Goal: Task Accomplishment & Management: Manage account settings

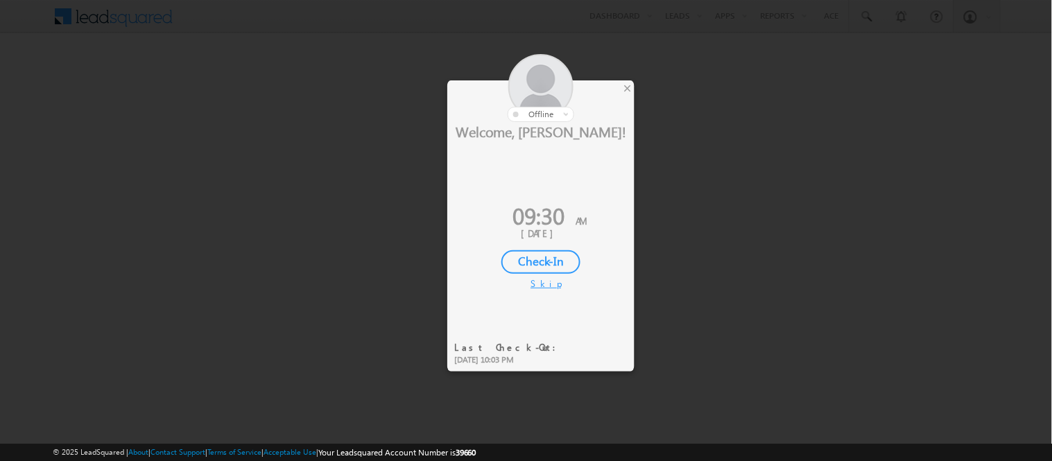
click at [544, 266] on div "Check-In" at bounding box center [540, 262] width 79 height 24
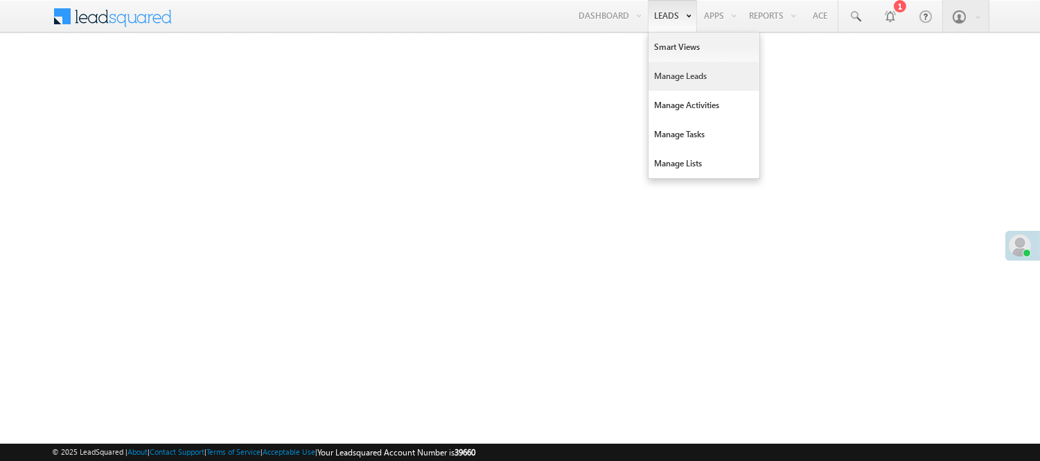
click at [674, 76] on link "Manage Leads" at bounding box center [704, 76] width 111 height 29
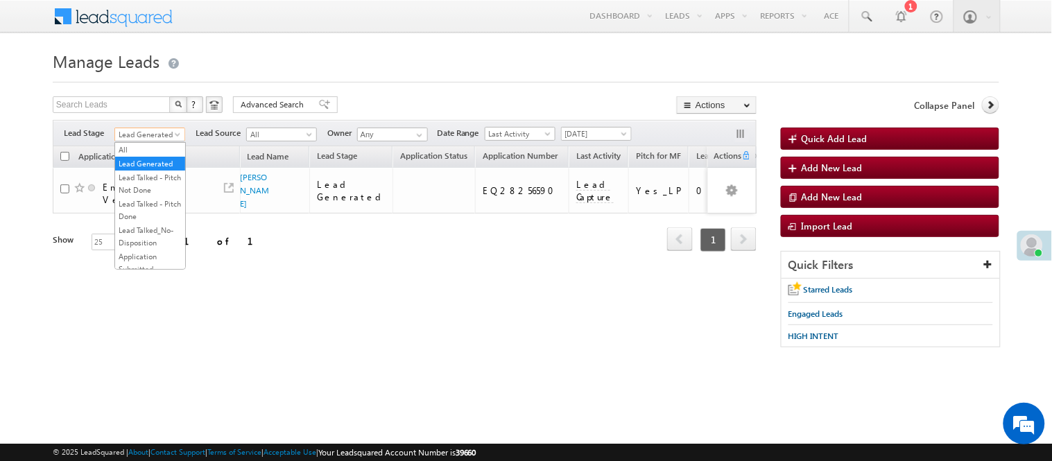
scroll to position [344, 0]
click at [132, 229] on link "Code Generated" at bounding box center [150, 234] width 70 height 12
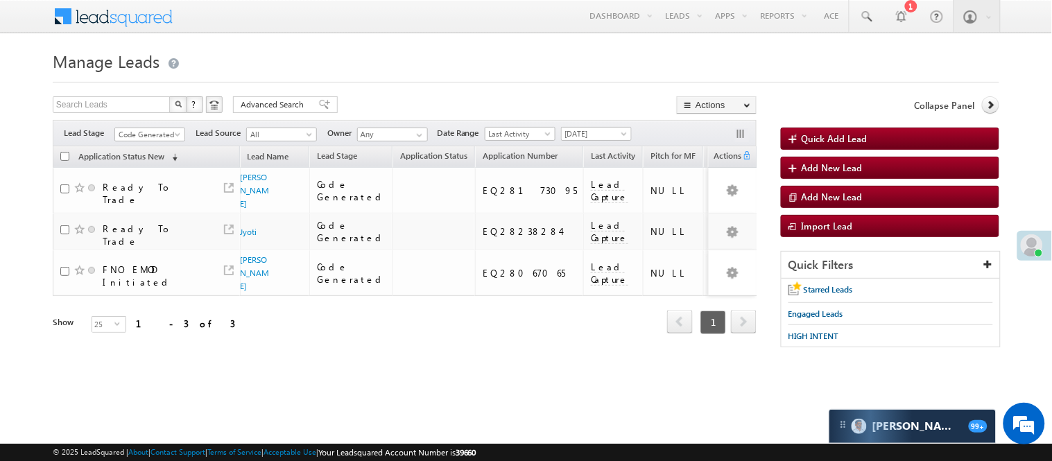
scroll to position [0, 0]
drag, startPoint x: 155, startPoint y: 130, endPoint x: 153, endPoint y: 146, distance: 15.5
click at [155, 130] on span "Code Generated" at bounding box center [148, 134] width 66 height 12
click at [158, 164] on link "Lead Generated" at bounding box center [150, 163] width 70 height 12
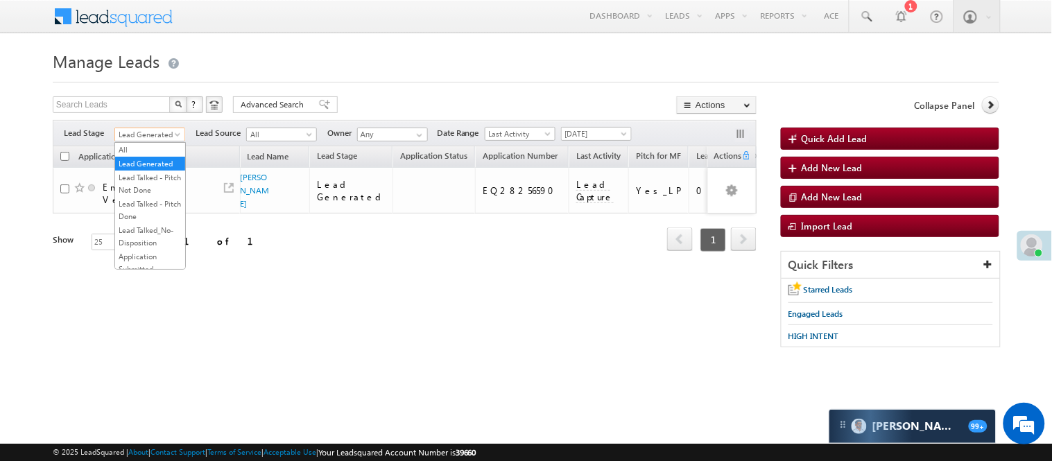
click at [159, 139] on span "Lead Generated" at bounding box center [148, 134] width 66 height 12
click at [146, 228] on link "Code Generated" at bounding box center [150, 234] width 70 height 12
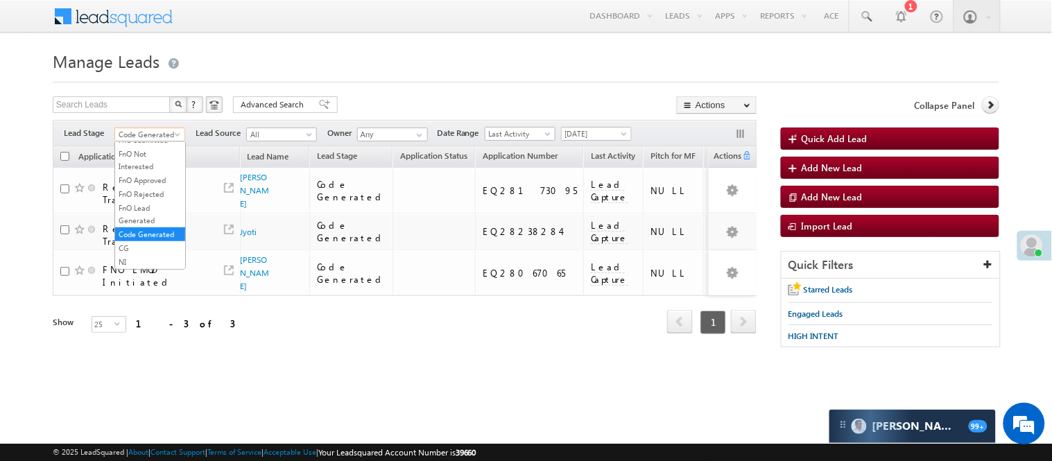
click at [140, 136] on span "Code Generated" at bounding box center [148, 134] width 66 height 12
click at [122, 168] on link "Lead Generated" at bounding box center [150, 163] width 70 height 12
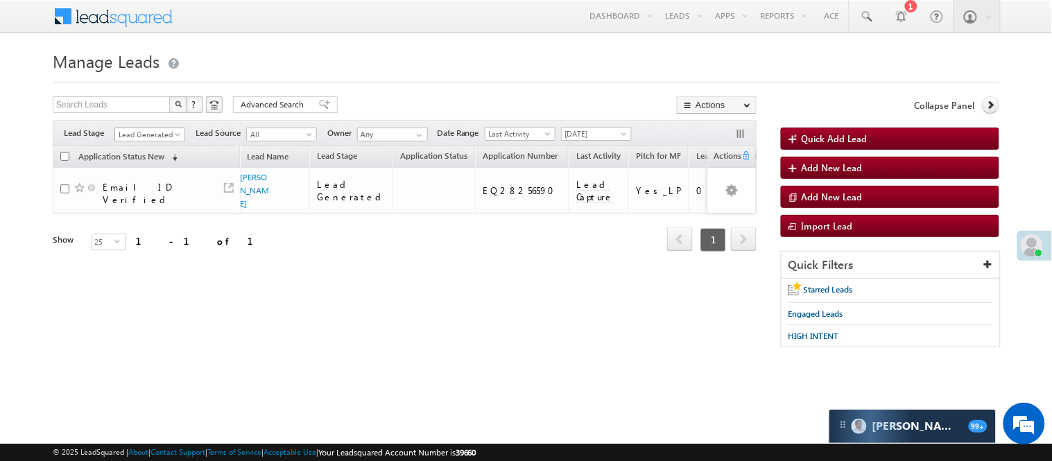
click at [137, 139] on span "Lead Generated" at bounding box center [148, 134] width 66 height 12
click at [142, 189] on link "Lead Called" at bounding box center [150, 183] width 70 height 12
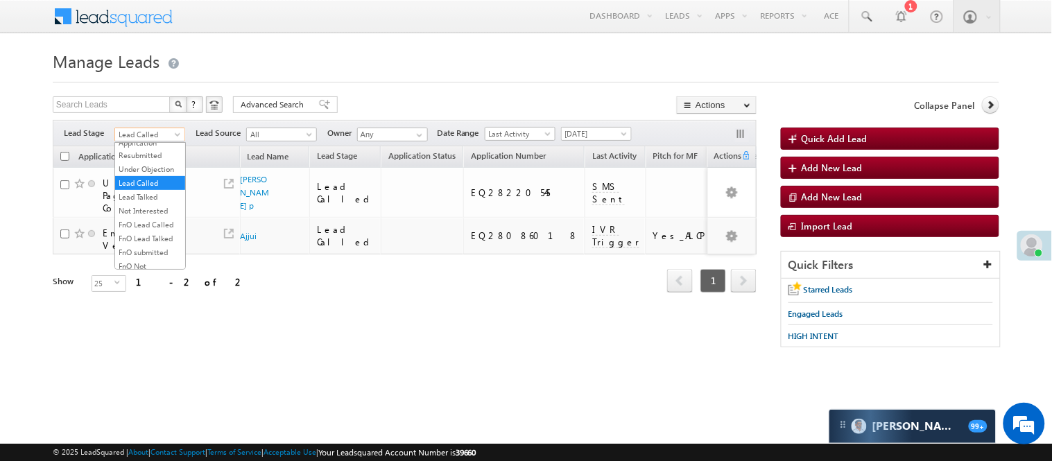
click at [168, 132] on span "Lead Called" at bounding box center [148, 134] width 66 height 12
click at [141, 170] on link "Lead Generated" at bounding box center [150, 163] width 70 height 12
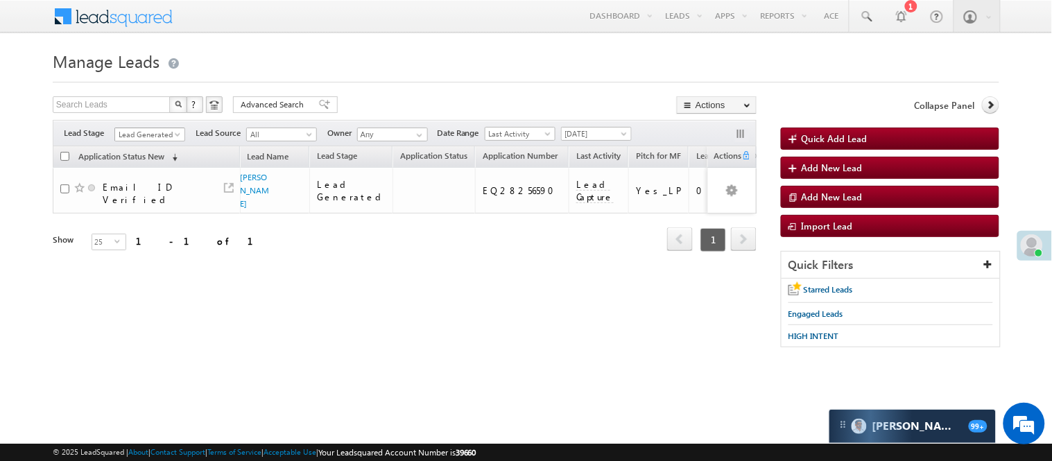
click at [134, 136] on span "Lead Generated" at bounding box center [148, 134] width 66 height 12
click at [127, 241] on link "Code Generated" at bounding box center [150, 234] width 70 height 12
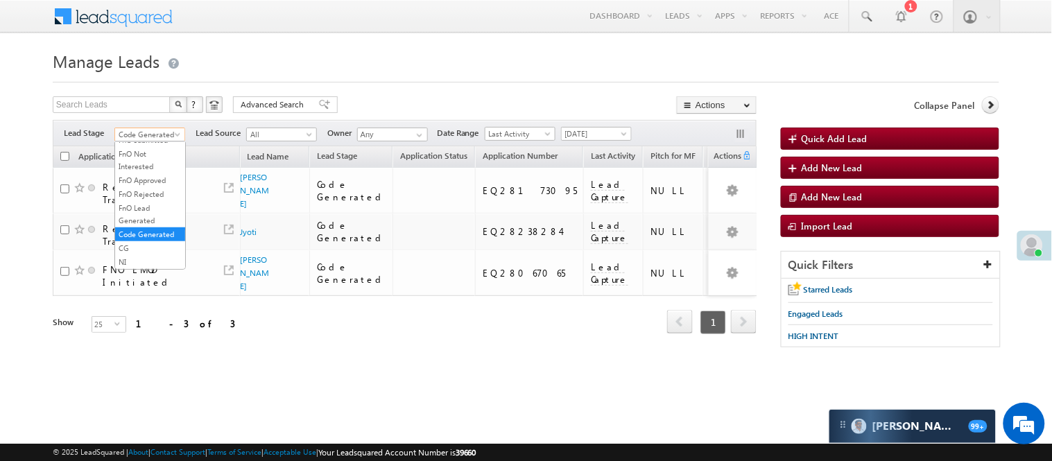
click at [155, 137] on span "Code Generated" at bounding box center [148, 134] width 66 height 12
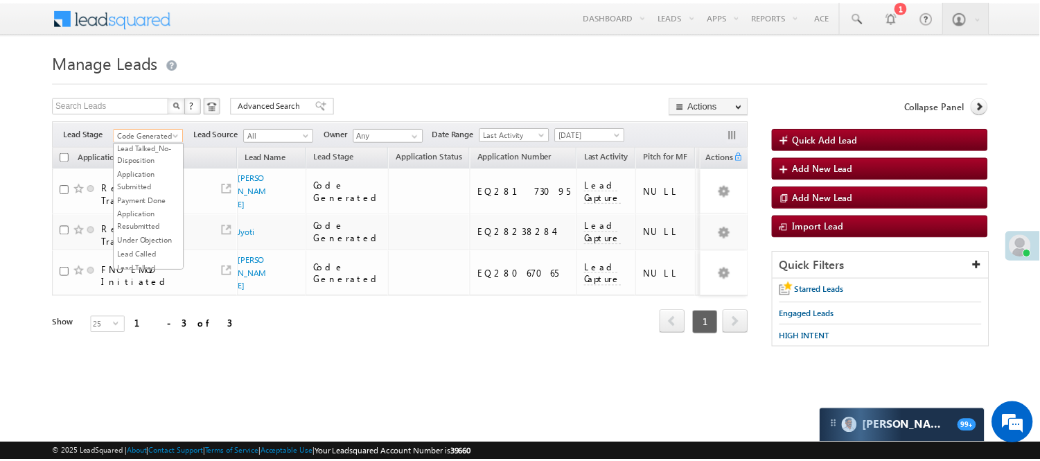
scroll to position [8, 0]
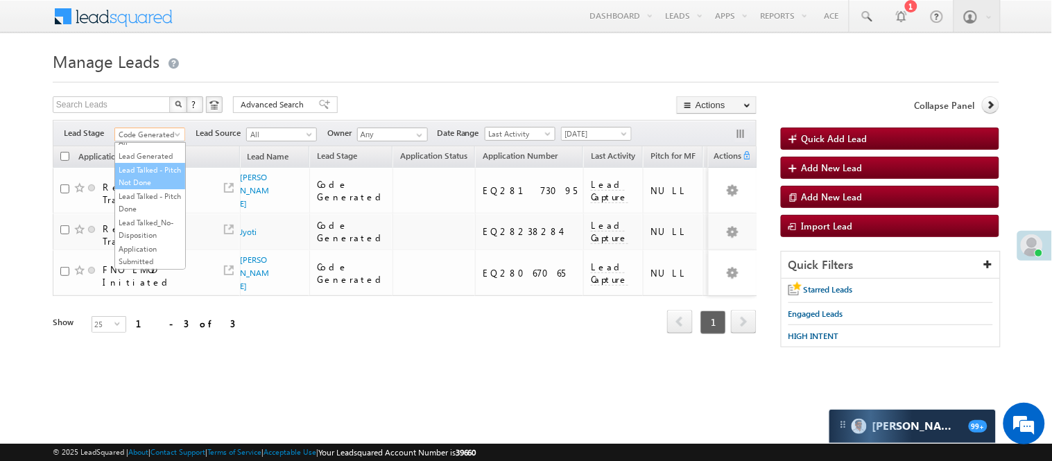
click at [128, 182] on link "Lead Talked - Pitch Not Done" at bounding box center [150, 176] width 70 height 25
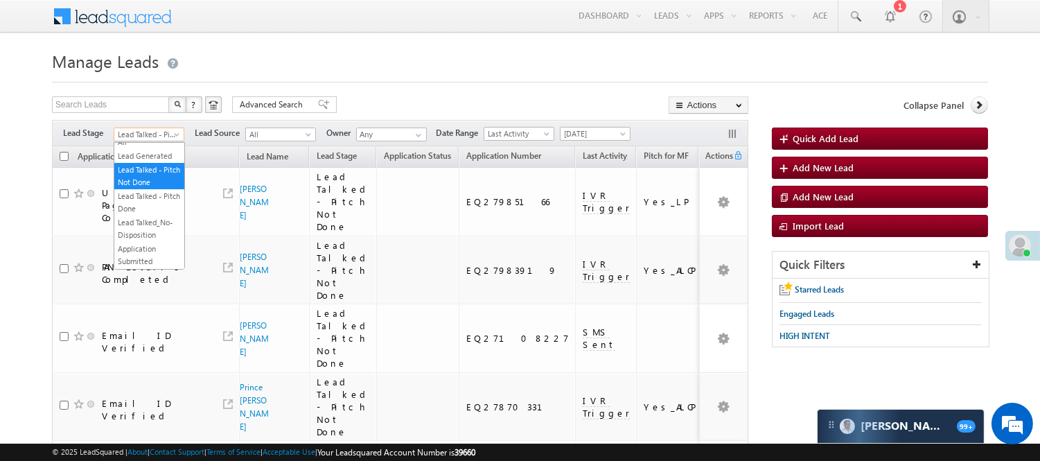
click at [158, 134] on span "Lead Talked - Pitch Not Done" at bounding box center [147, 134] width 66 height 12
click at [148, 162] on link "Lead Generated" at bounding box center [149, 156] width 70 height 12
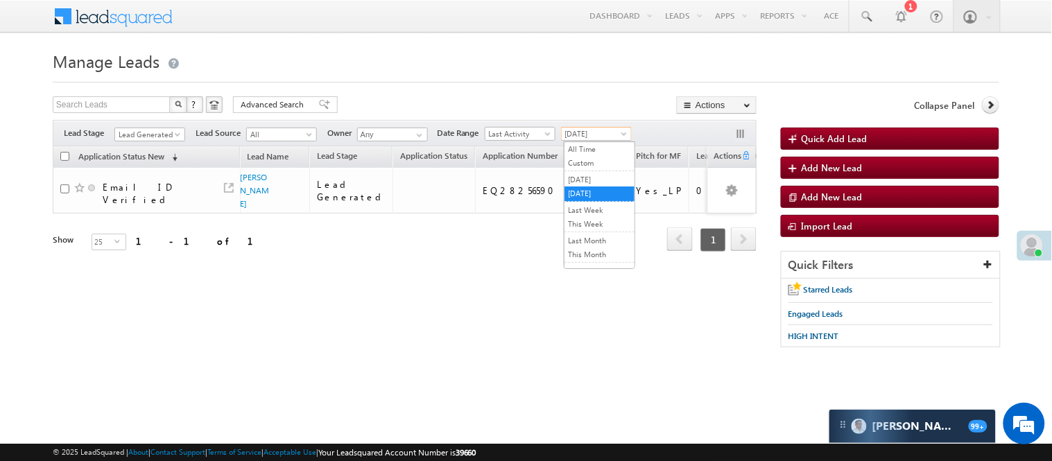
click at [570, 127] on link "[DATE]" at bounding box center [596, 134] width 71 height 14
click at [580, 150] on link "All Time" at bounding box center [599, 149] width 70 height 12
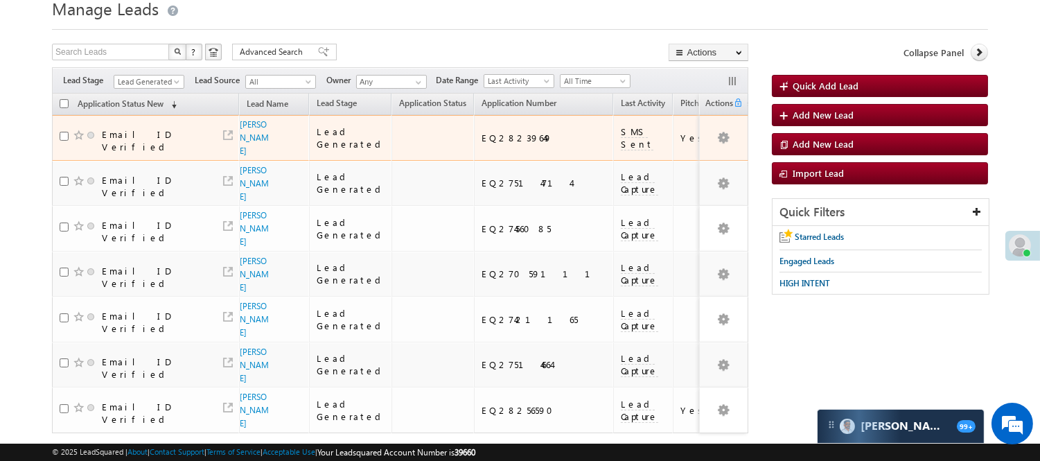
scroll to position [0, 0]
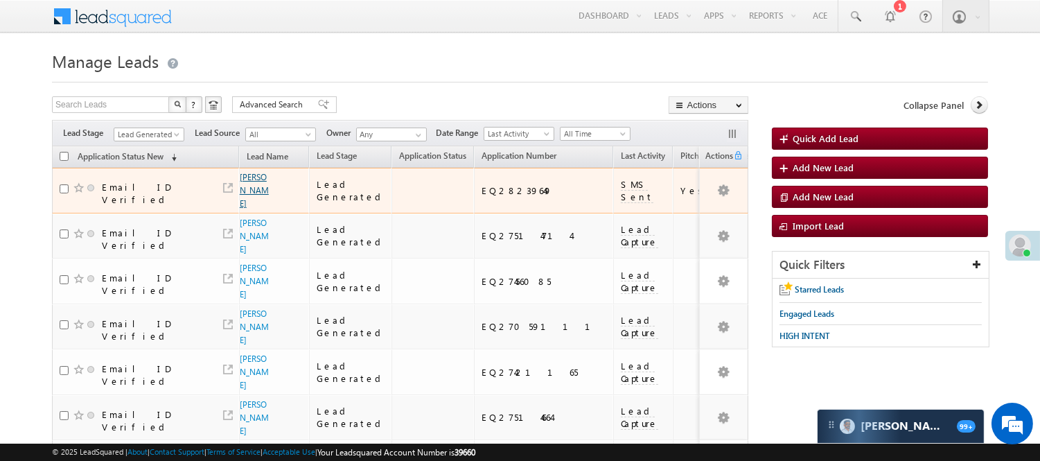
click at [252, 179] on link "[PERSON_NAME]" at bounding box center [254, 190] width 29 height 37
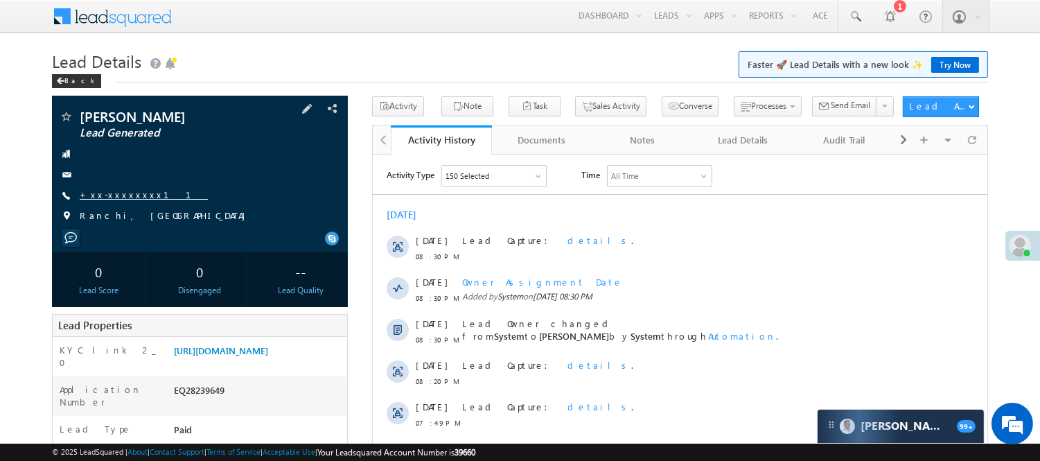
click at [123, 192] on link "+xx-xxxxxxxx11" at bounding box center [144, 195] width 128 height 12
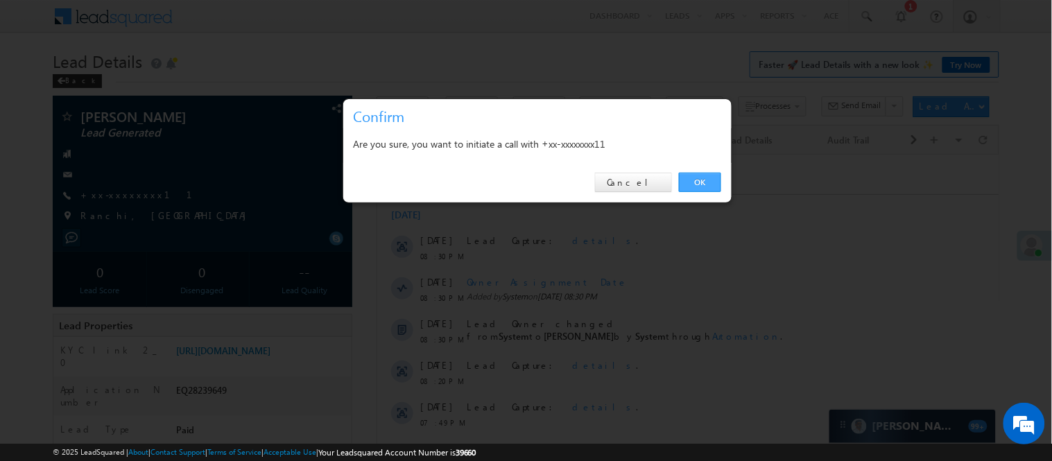
click at [703, 174] on link "OK" at bounding box center [700, 182] width 42 height 19
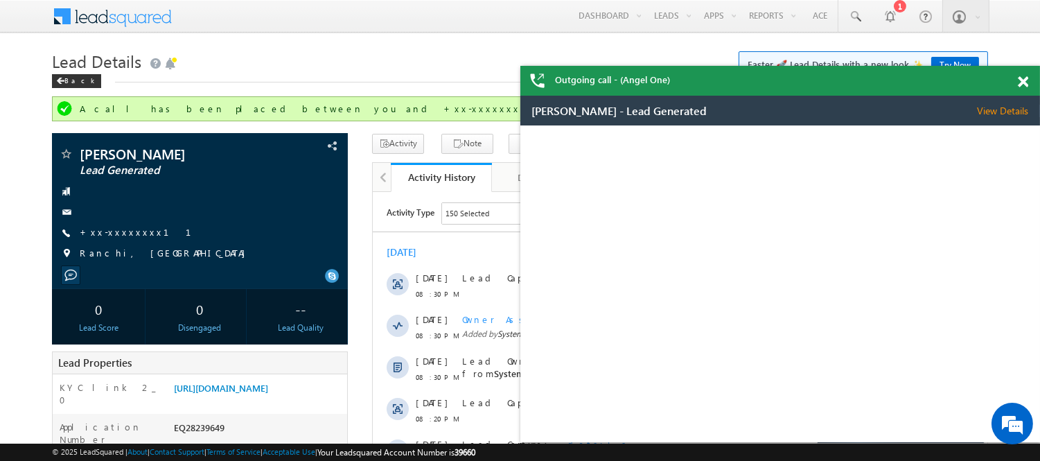
click at [1018, 76] on span at bounding box center [1023, 82] width 10 height 12
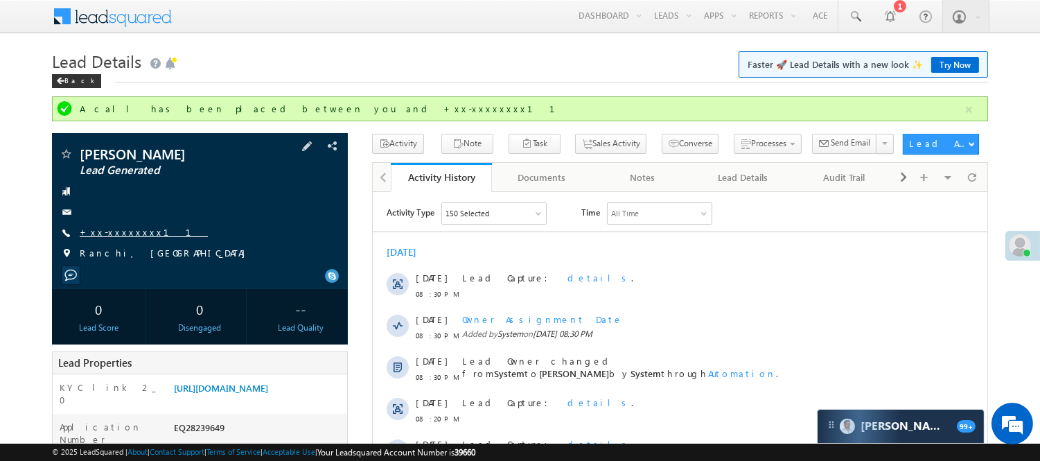
click at [133, 231] on link "+xx-xxxxxxxx11" at bounding box center [144, 232] width 128 height 12
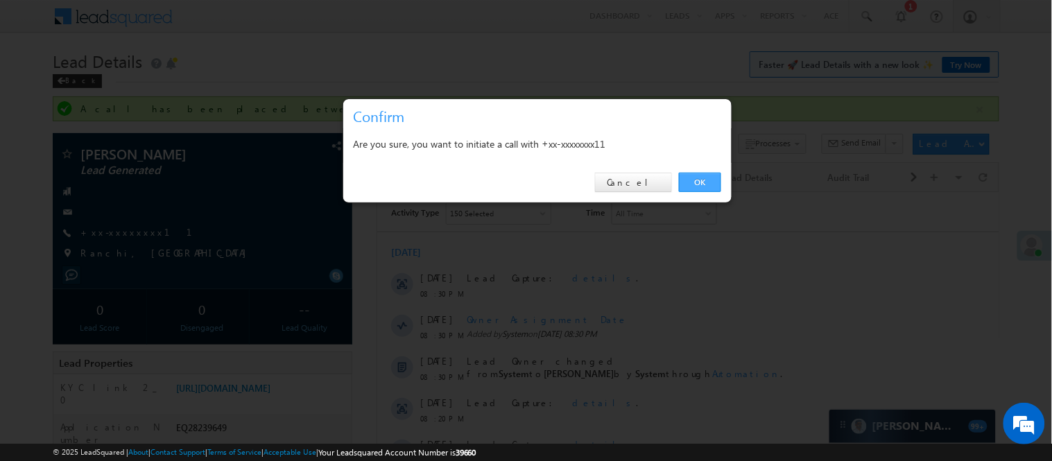
click at [698, 182] on link "OK" at bounding box center [700, 182] width 42 height 19
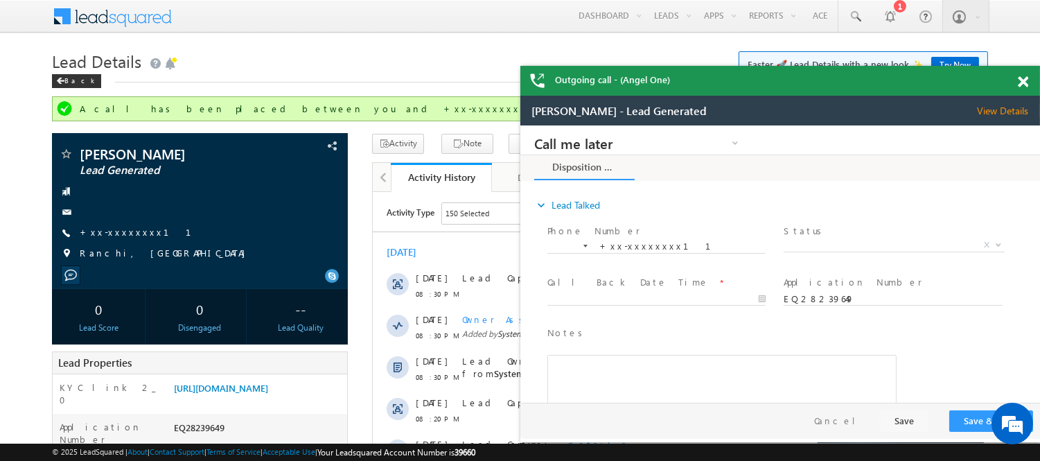
click at [1022, 81] on span at bounding box center [1023, 82] width 10 height 12
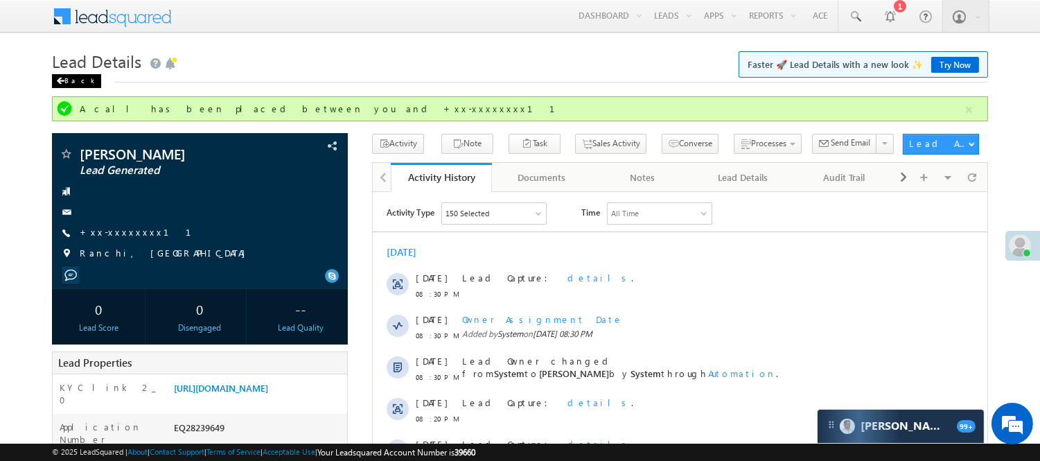
click at [71, 74] on div "Back" at bounding box center [76, 81] width 49 height 14
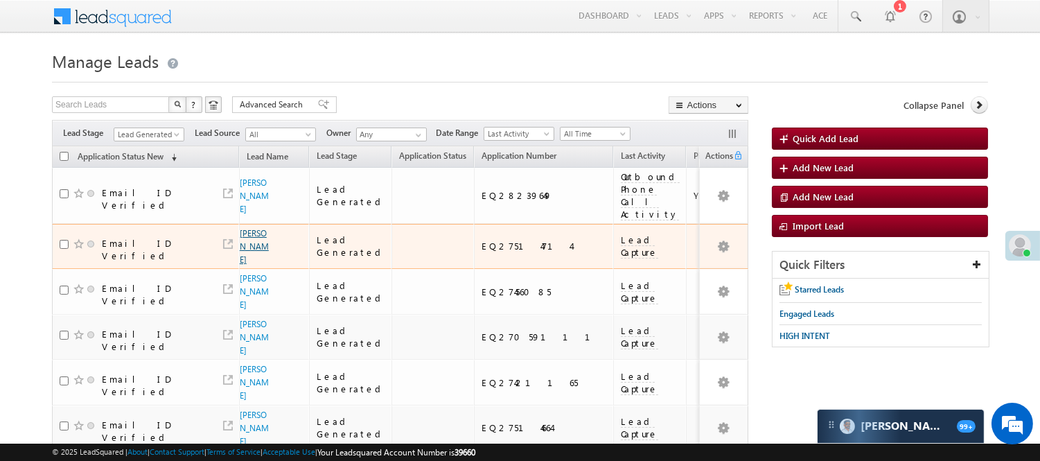
click at [245, 237] on link "Mittun kumar" at bounding box center [254, 246] width 29 height 37
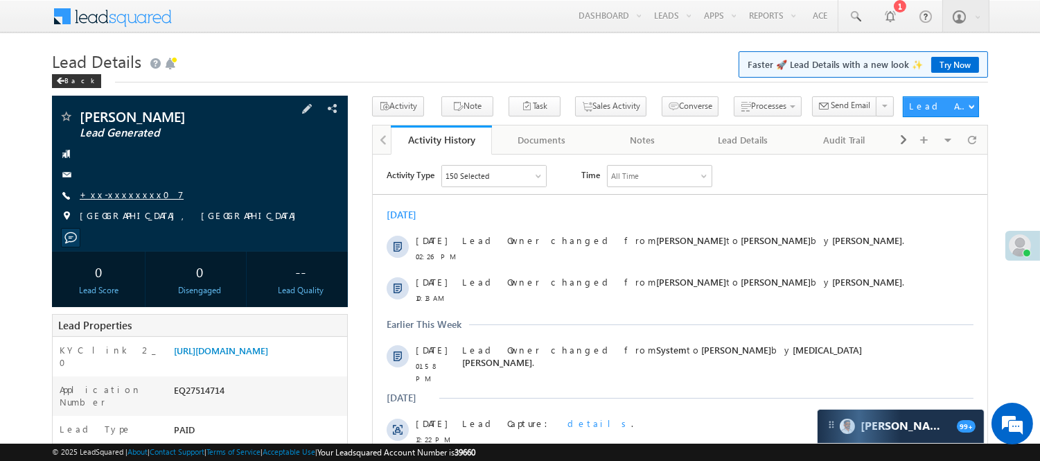
click at [103, 187] on div "Mittun kumar Lead Generated +xx-xxxxxxxx07" at bounding box center [200, 170] width 282 height 121
click at [112, 194] on link "+xx-xxxxxxxx07" at bounding box center [132, 195] width 104 height 12
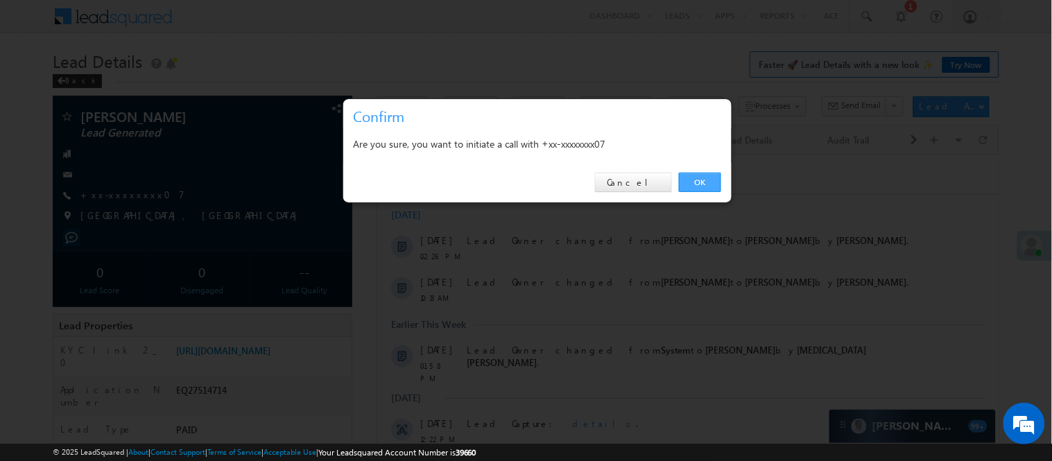
click at [698, 180] on link "OK" at bounding box center [700, 182] width 42 height 19
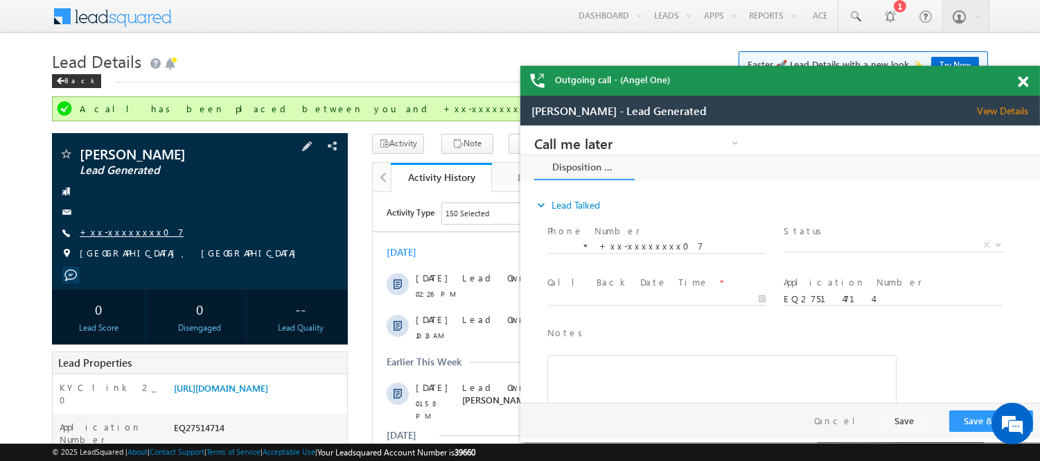
click at [121, 231] on link "+xx-xxxxxxxx07" at bounding box center [132, 232] width 104 height 12
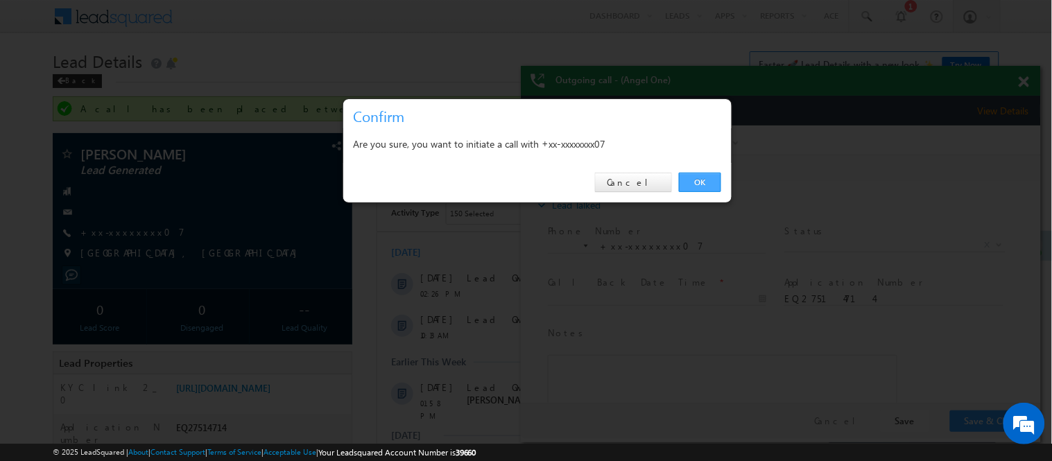
click at [703, 178] on link "OK" at bounding box center [700, 182] width 42 height 19
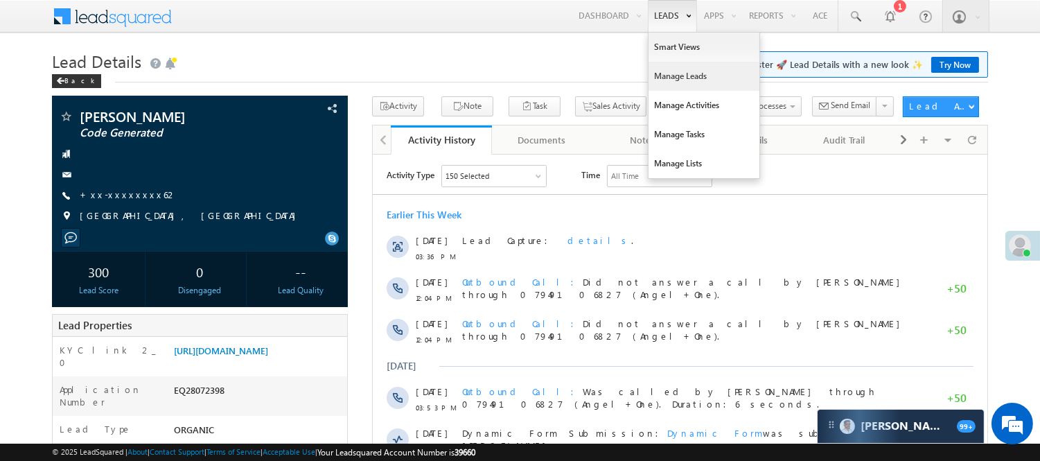
click at [662, 67] on link "Manage Leads" at bounding box center [704, 76] width 111 height 29
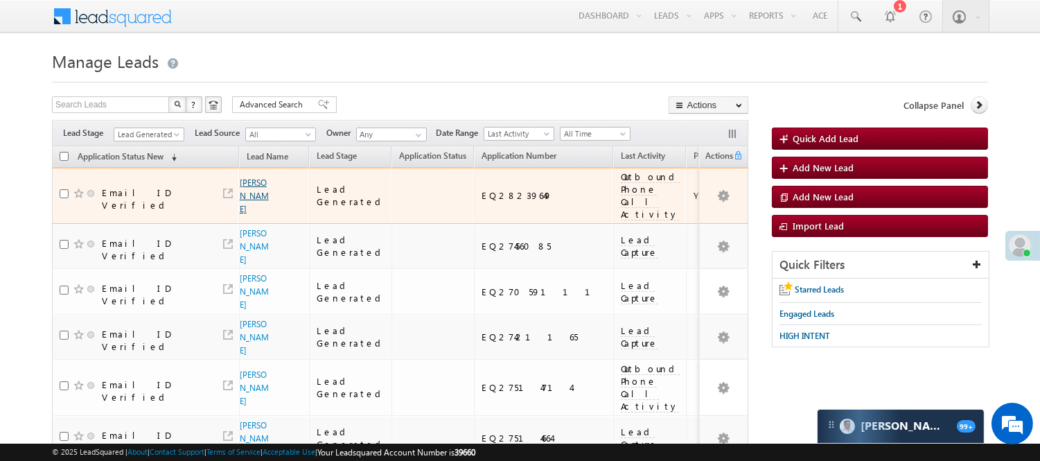
click at [250, 213] on link "[PERSON_NAME]" at bounding box center [254, 195] width 29 height 37
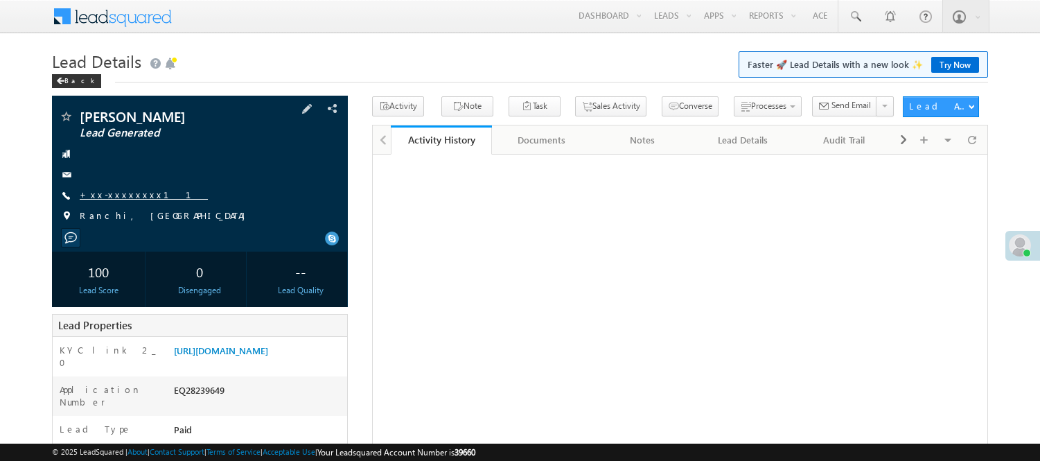
click at [94, 200] on link "+xx-xxxxxxxx11" at bounding box center [144, 195] width 128 height 12
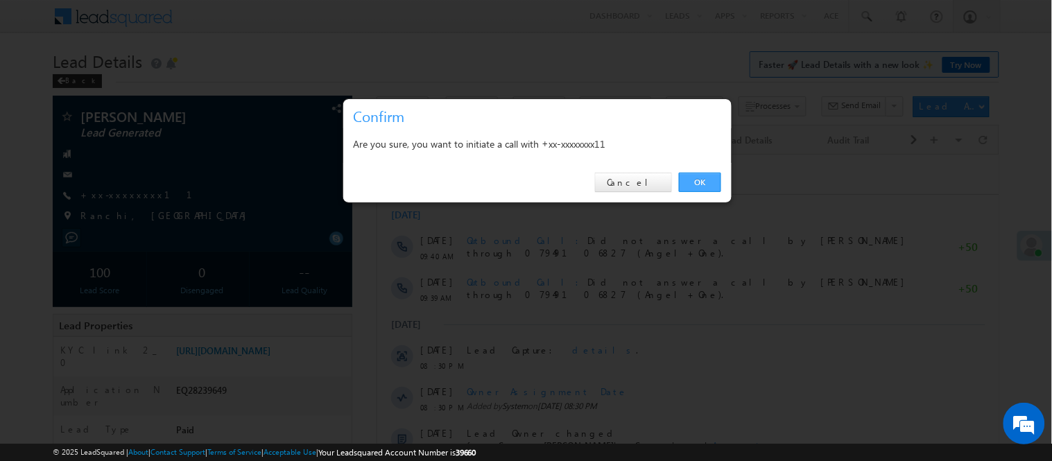
click at [703, 179] on link "OK" at bounding box center [700, 182] width 42 height 19
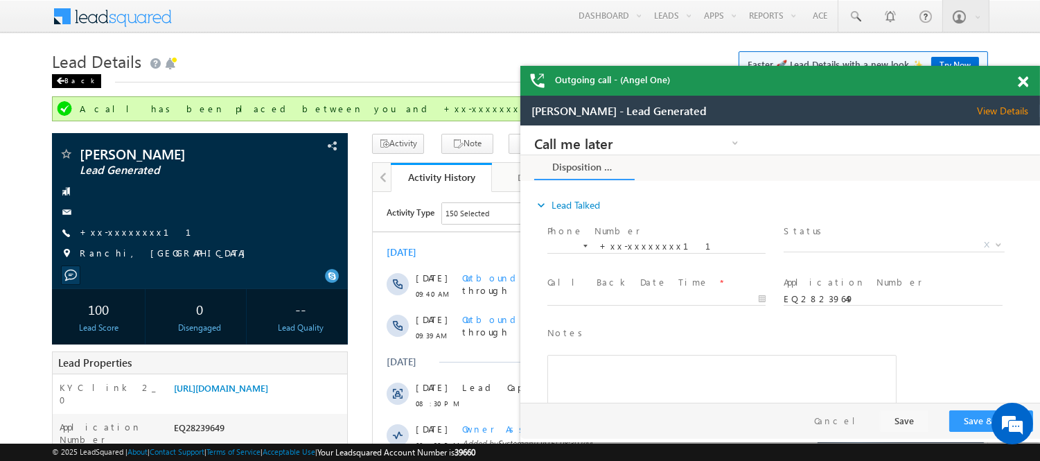
click at [73, 78] on div "Back" at bounding box center [76, 81] width 49 height 14
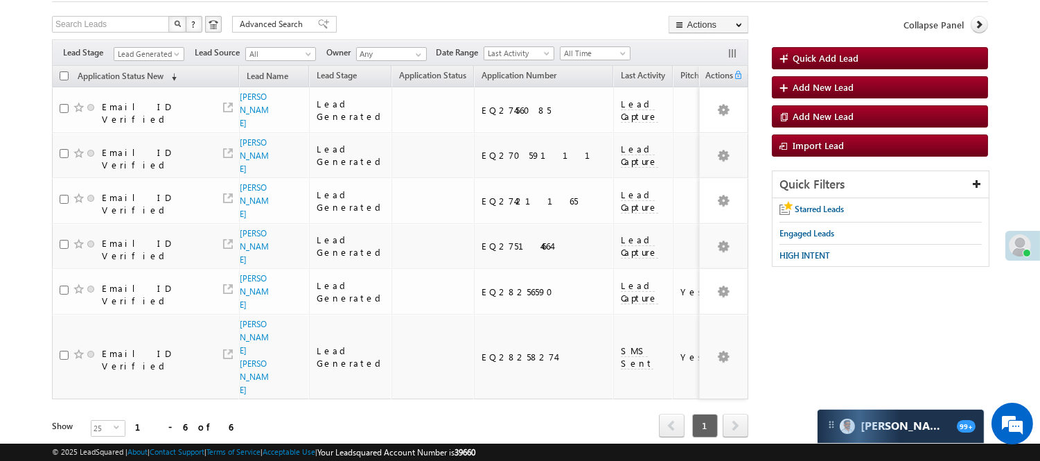
scroll to position [143, 0]
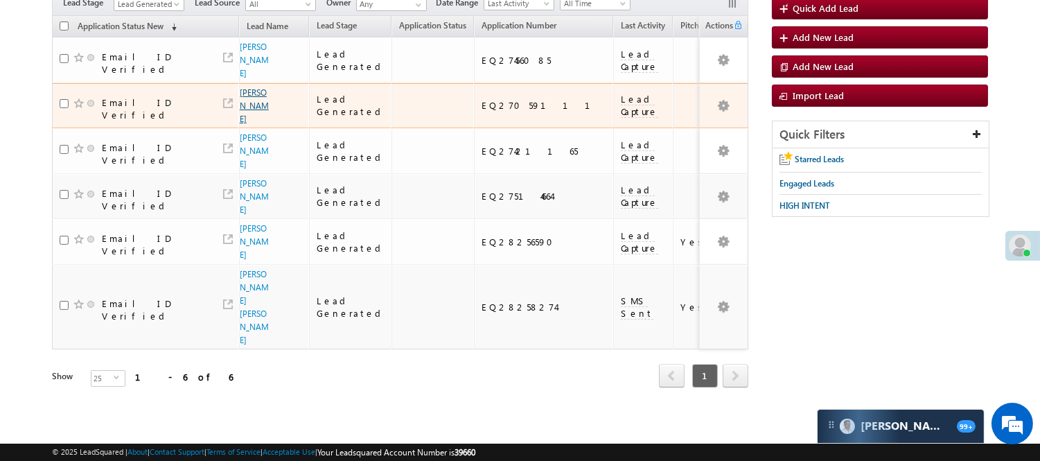
click at [254, 87] on link "[PERSON_NAME]" at bounding box center [254, 105] width 29 height 37
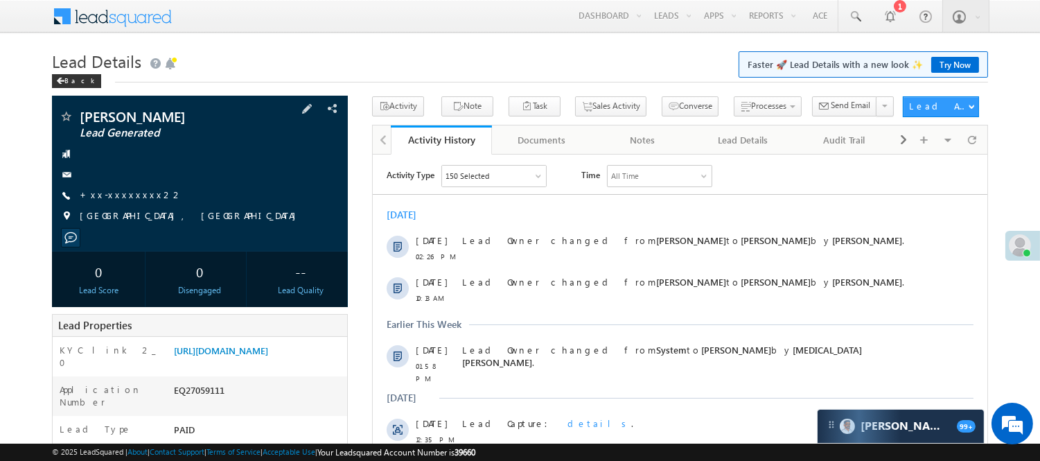
click at [104, 188] on div "[PERSON_NAME] Lead Generated +xx-xxxxxxxx22" at bounding box center [200, 170] width 282 height 121
click at [121, 196] on link "+xx-xxxxxxxx22" at bounding box center [131, 195] width 103 height 12
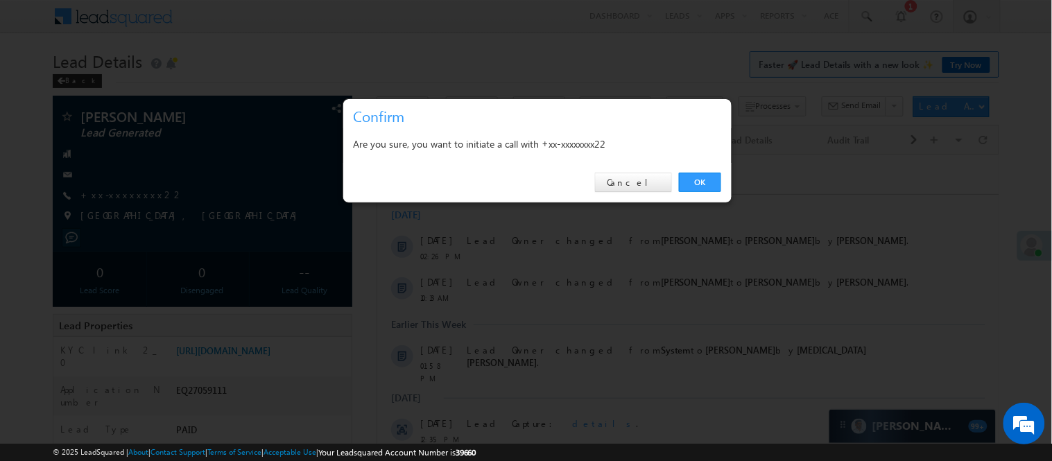
click at [675, 186] on div "OK Cancel" at bounding box center [537, 183] width 388 height 40
click at [694, 182] on link "OK" at bounding box center [700, 182] width 42 height 19
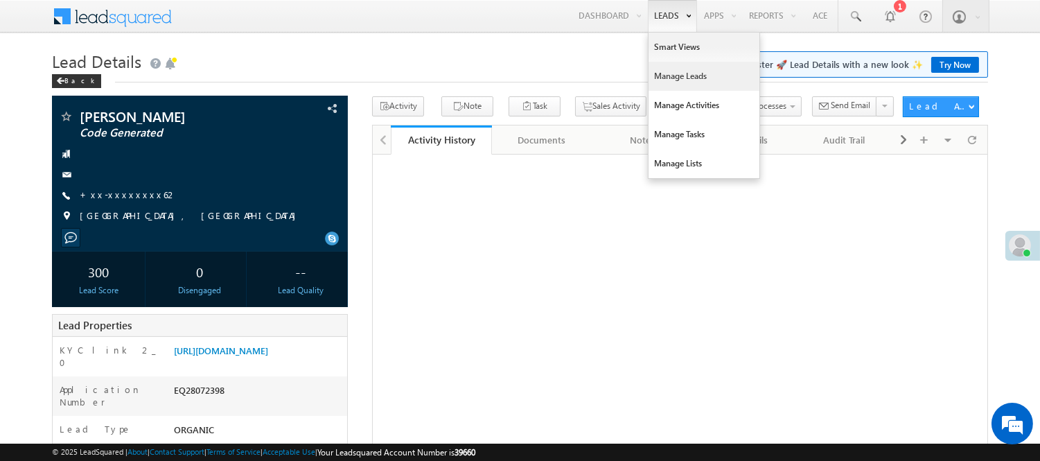
click at [670, 77] on link "Manage Leads" at bounding box center [704, 76] width 111 height 29
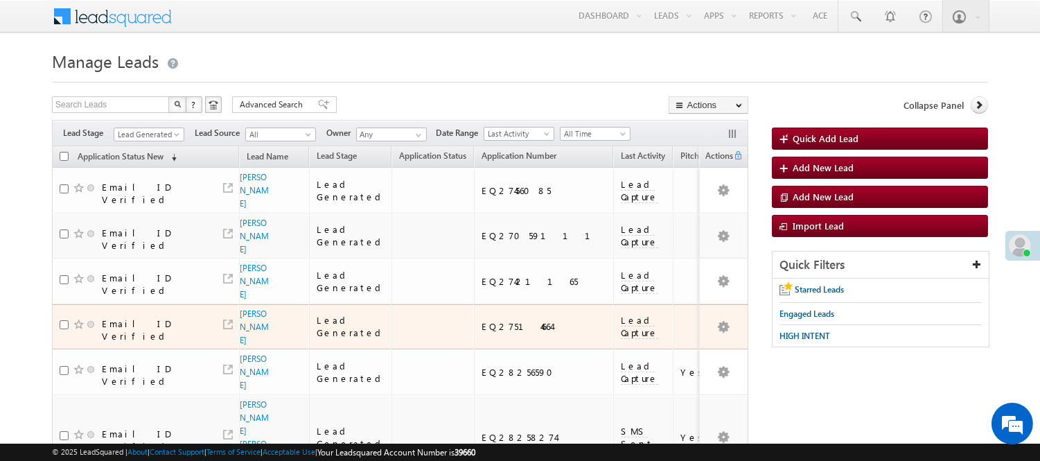
scroll to position [143, 0]
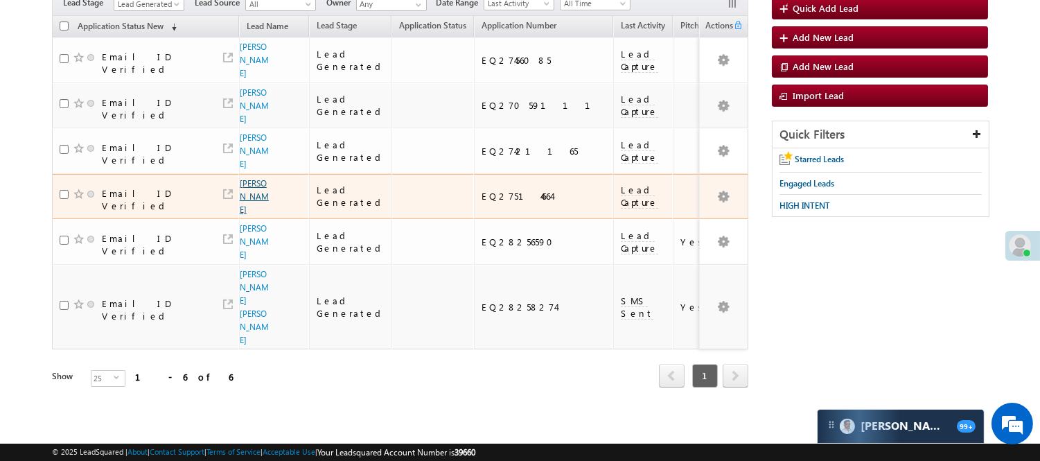
click at [261, 198] on link "[PERSON_NAME]" at bounding box center [254, 196] width 29 height 37
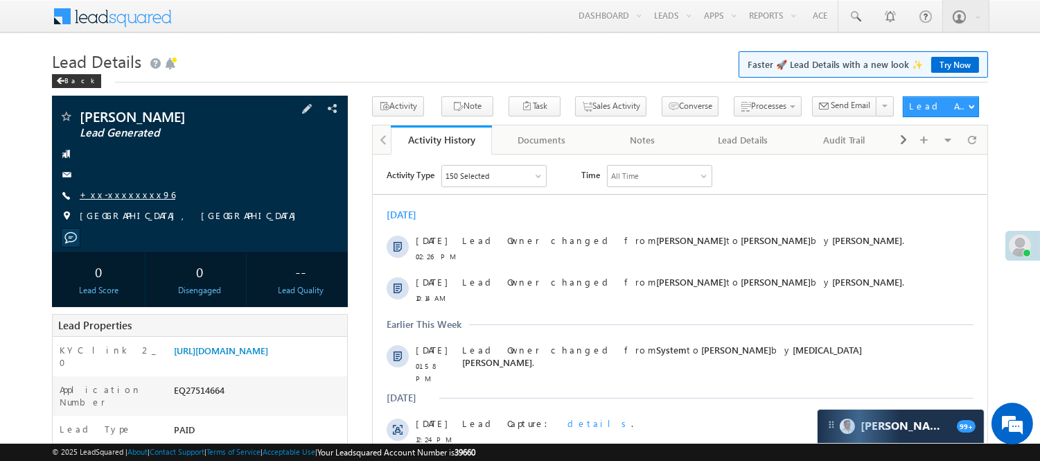
click at [90, 195] on link "+xx-xxxxxxxx96" at bounding box center [128, 195] width 96 height 12
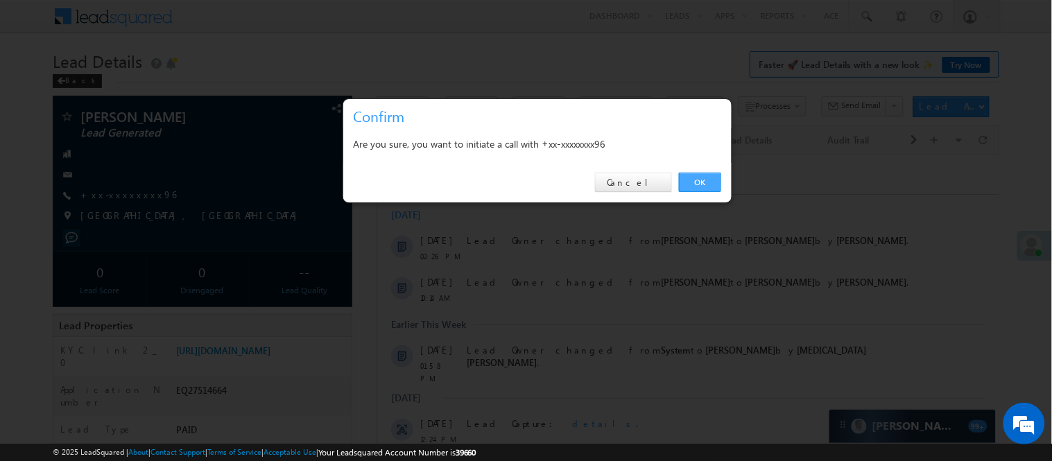
click at [709, 177] on link "OK" at bounding box center [700, 182] width 42 height 19
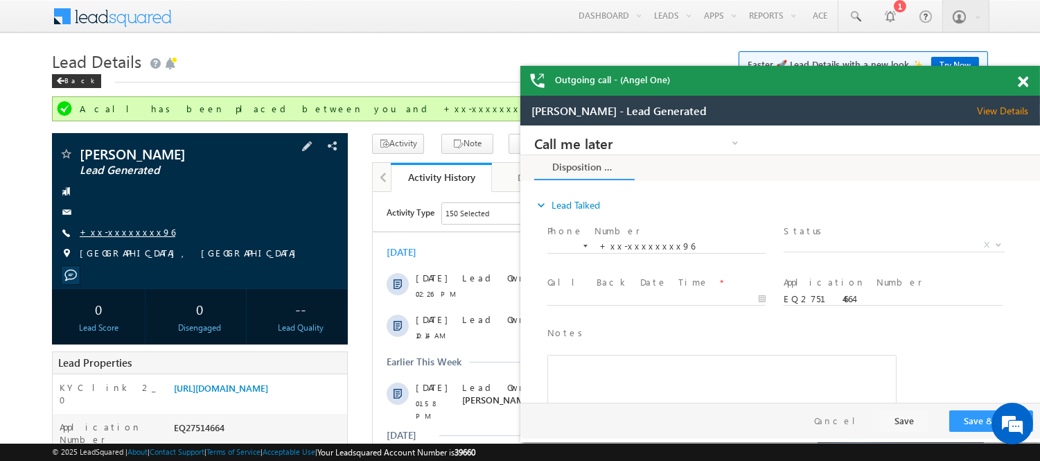
click at [132, 231] on link "+xx-xxxxxxxx96" at bounding box center [128, 232] width 96 height 12
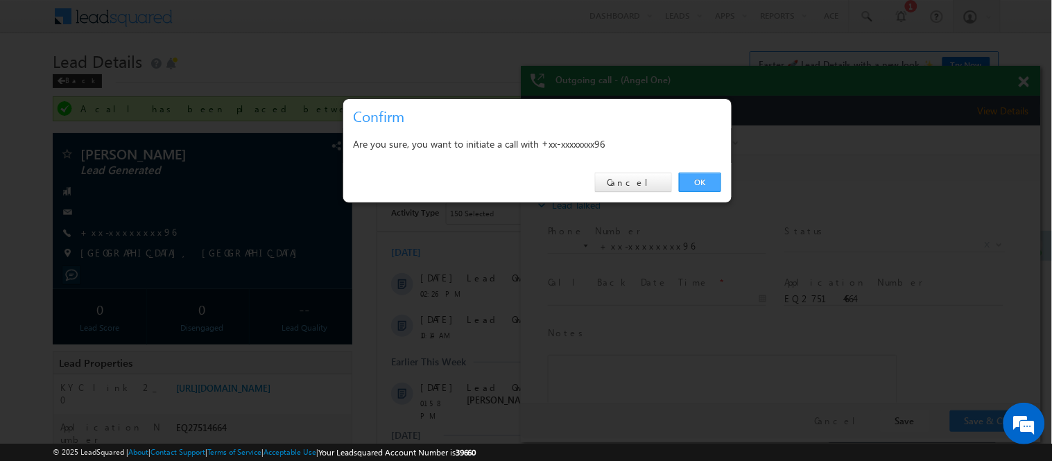
click at [698, 180] on link "OK" at bounding box center [700, 182] width 42 height 19
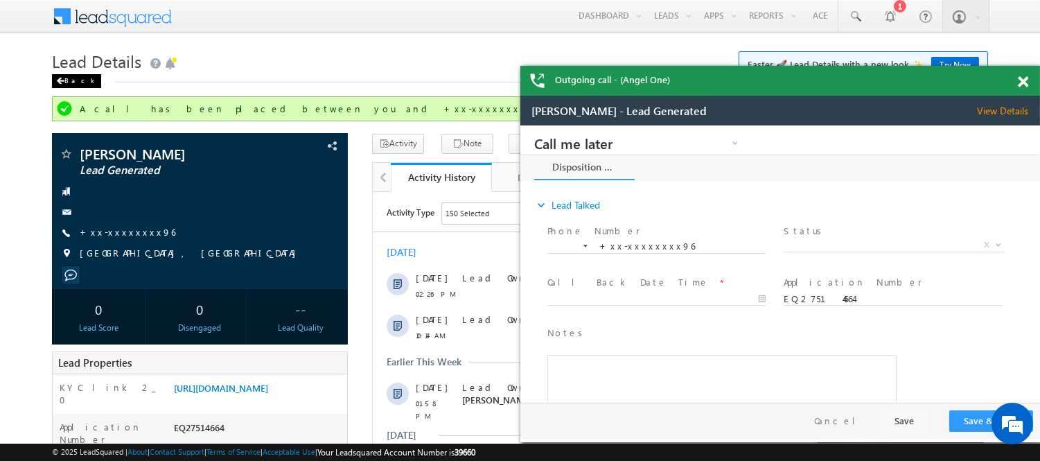
click at [67, 76] on div "Back" at bounding box center [76, 81] width 49 height 14
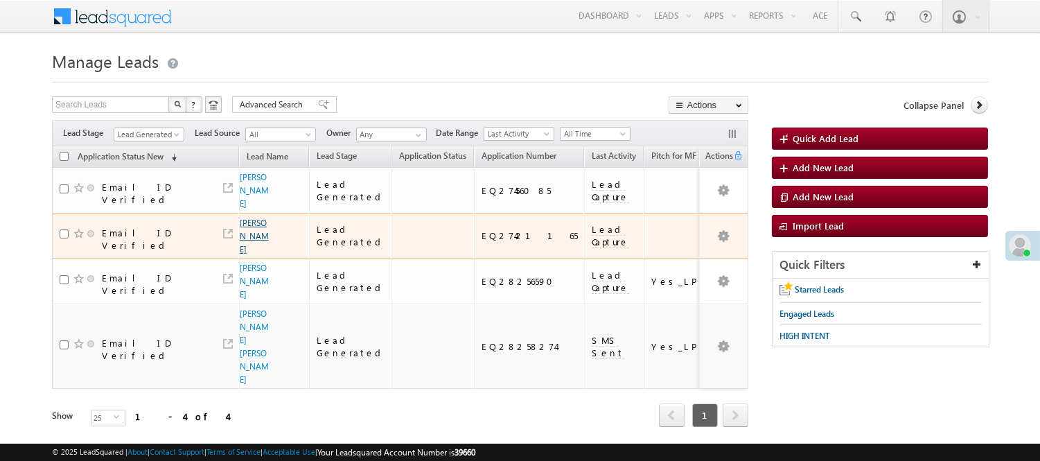
click at [251, 225] on link "Jitendra Ahirbar" at bounding box center [254, 236] width 29 height 37
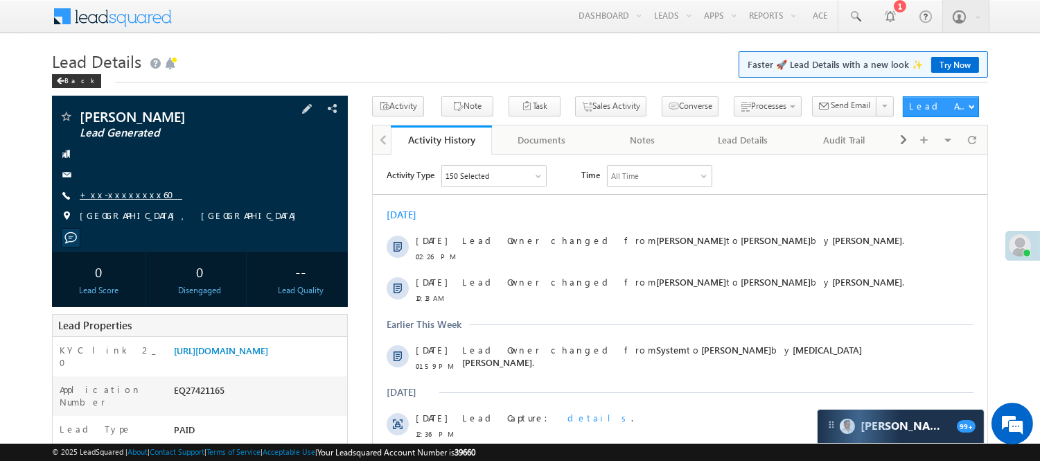
click at [120, 199] on link "+xx-xxxxxxxx60" at bounding box center [131, 195] width 103 height 12
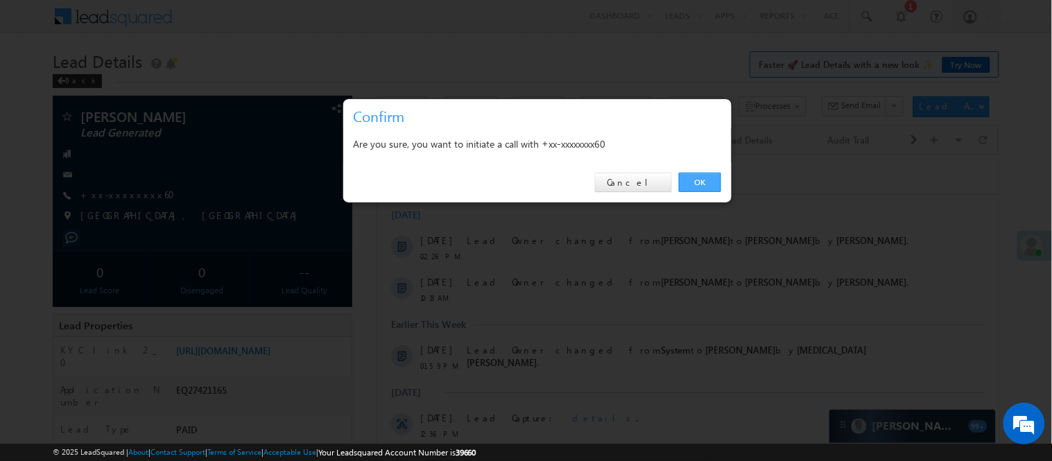
click at [695, 177] on link "OK" at bounding box center [700, 182] width 42 height 19
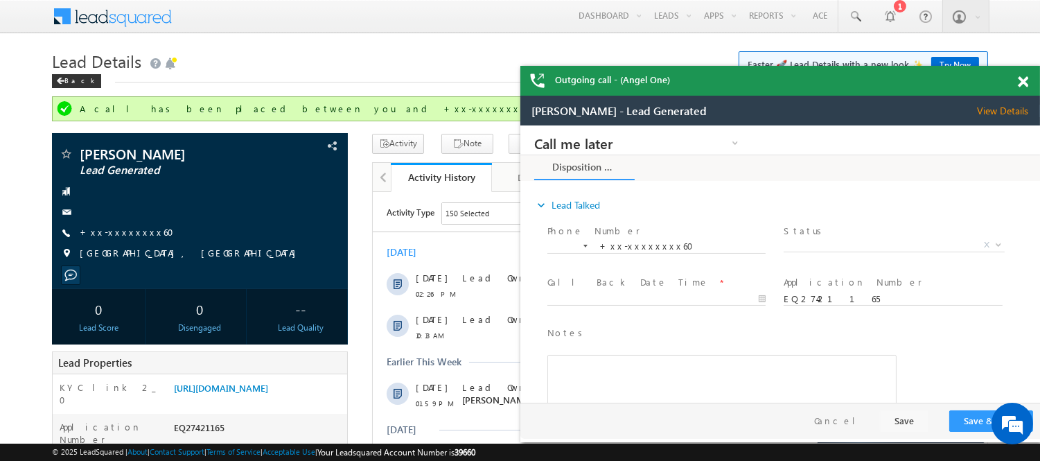
click at [1020, 80] on span at bounding box center [1023, 82] width 10 height 12
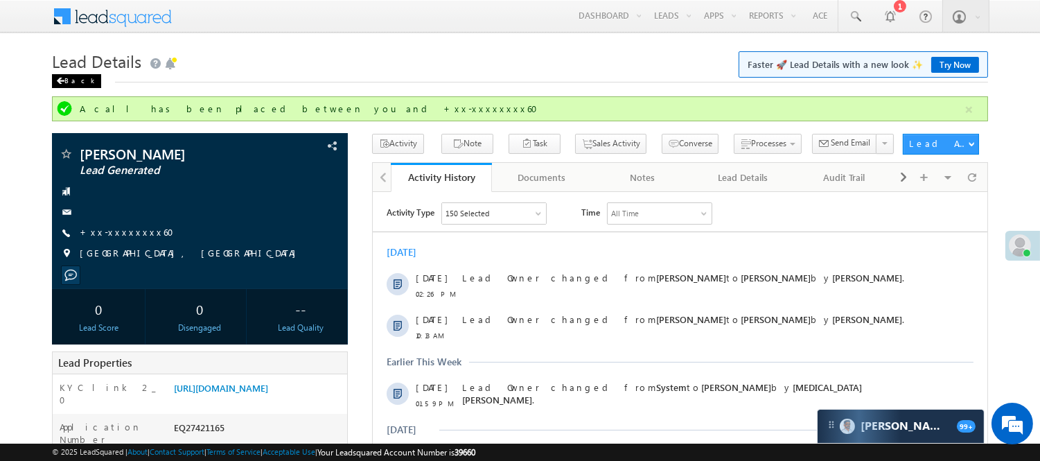
click at [72, 83] on div "Back" at bounding box center [76, 81] width 49 height 14
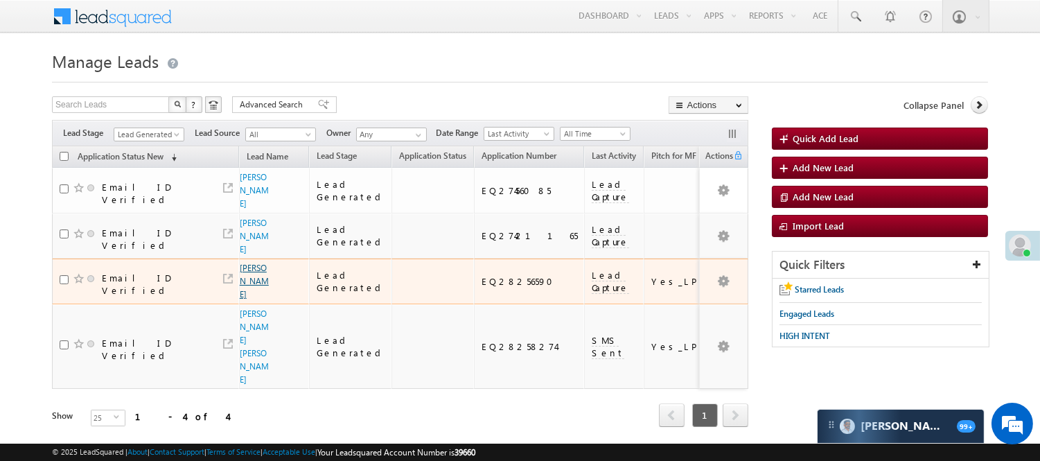
click at [253, 298] on link "[PERSON_NAME]" at bounding box center [254, 281] width 29 height 37
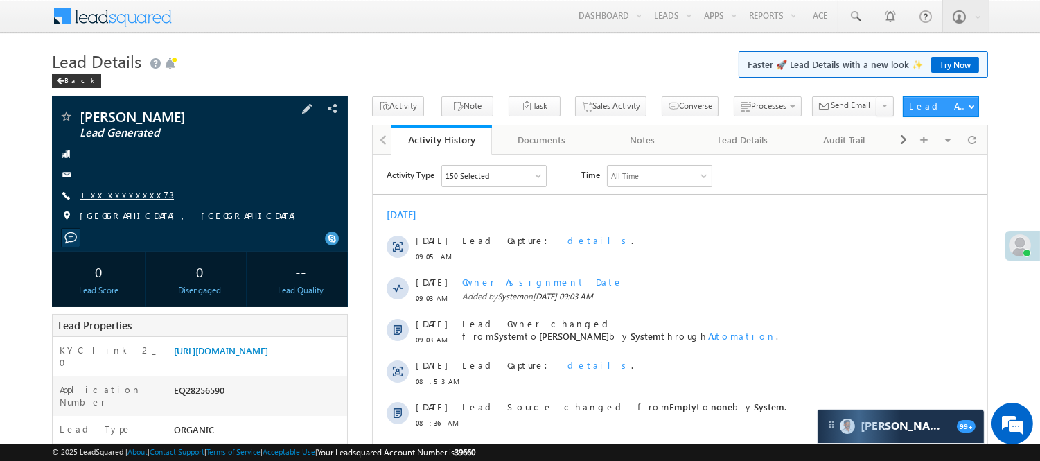
click at [111, 195] on link "+xx-xxxxxxxx73" at bounding box center [127, 195] width 94 height 12
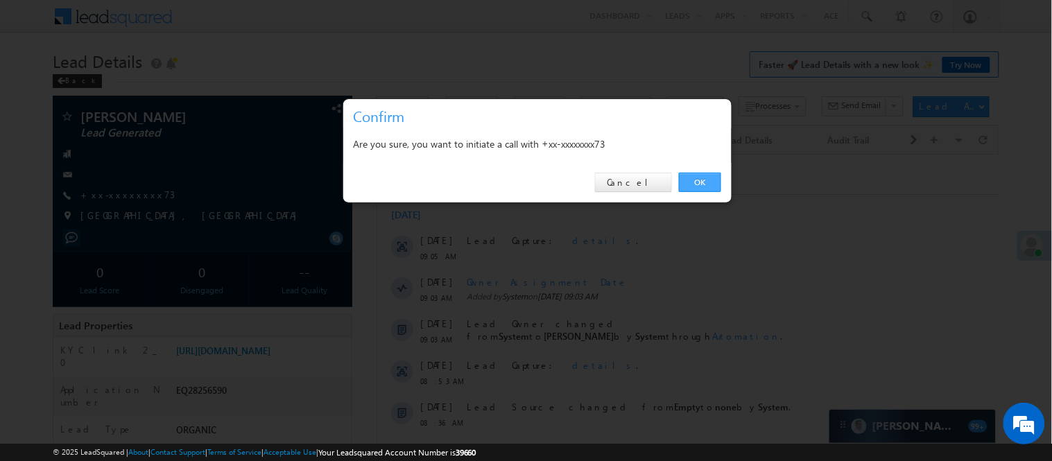
click at [695, 173] on link "OK" at bounding box center [700, 182] width 42 height 19
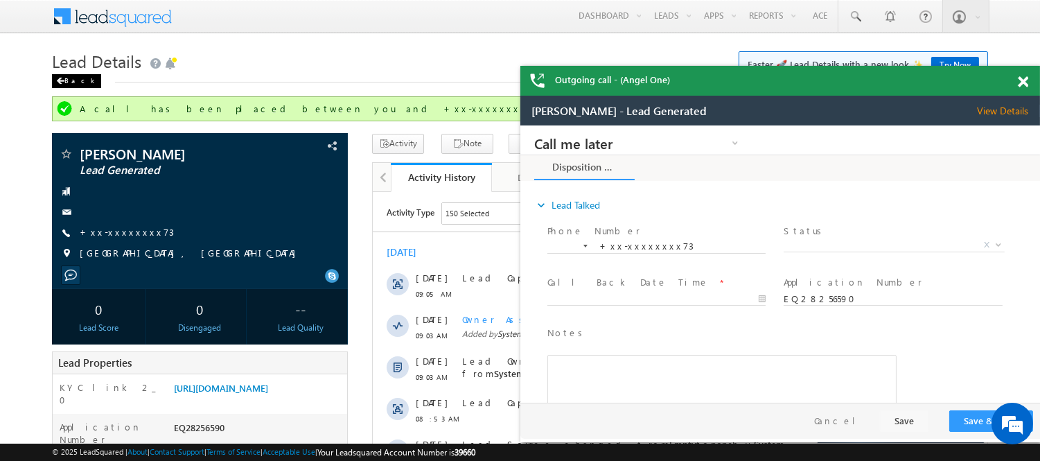
click at [63, 81] on span at bounding box center [60, 81] width 8 height 7
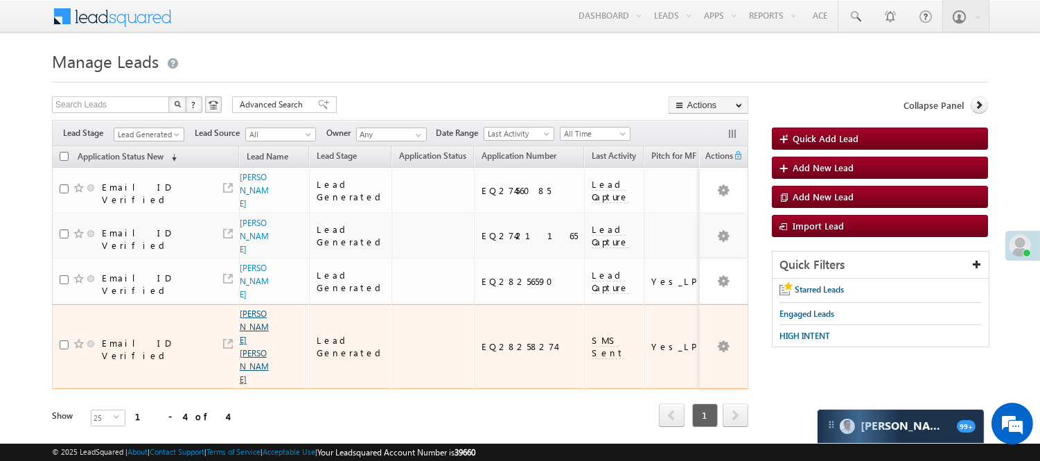
click at [252, 356] on link "[PERSON_NAME] [PERSON_NAME]" at bounding box center [254, 346] width 29 height 76
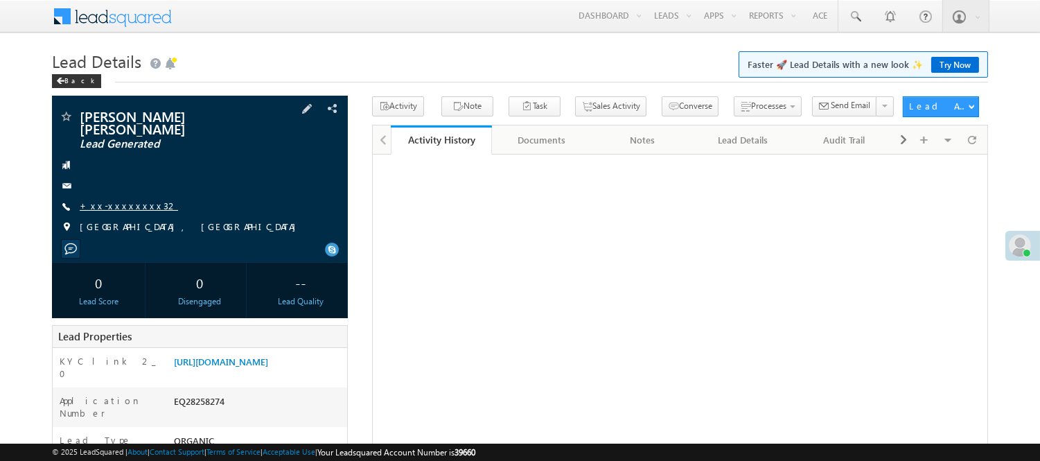
drag, startPoint x: 109, startPoint y: 182, endPoint x: 116, endPoint y: 191, distance: 11.8
click at [109, 182] on div "Vinod Vinod Lead Generated +xx-xxxxxxxx32" at bounding box center [200, 176] width 282 height 132
click at [129, 202] on span "+xx-xxxxxxxx32" at bounding box center [129, 207] width 98 height 14
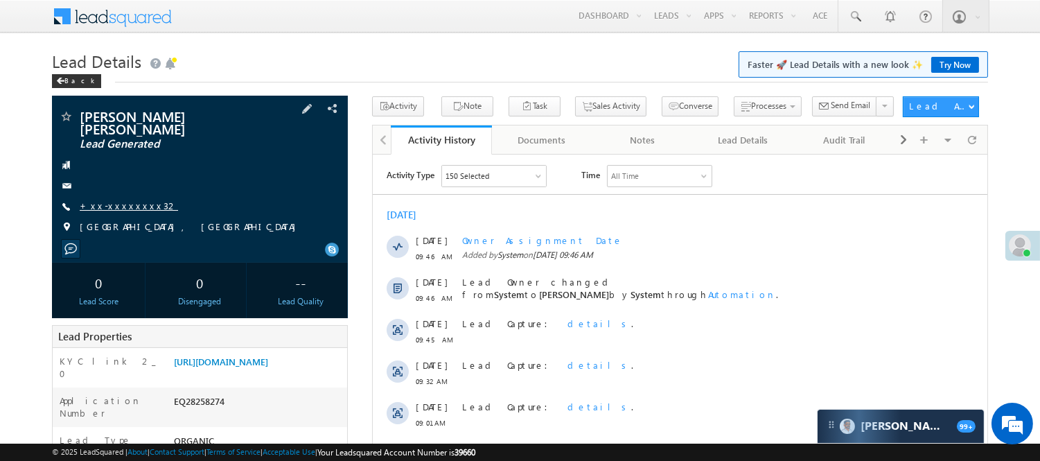
click at [129, 201] on link "+xx-xxxxxxxx32" at bounding box center [129, 206] width 98 height 12
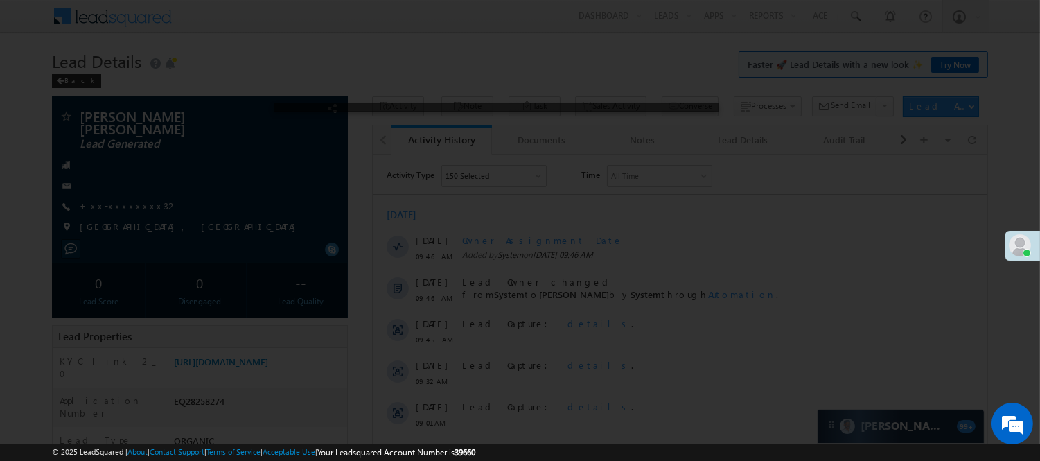
click at [129, 197] on div at bounding box center [520, 230] width 1040 height 461
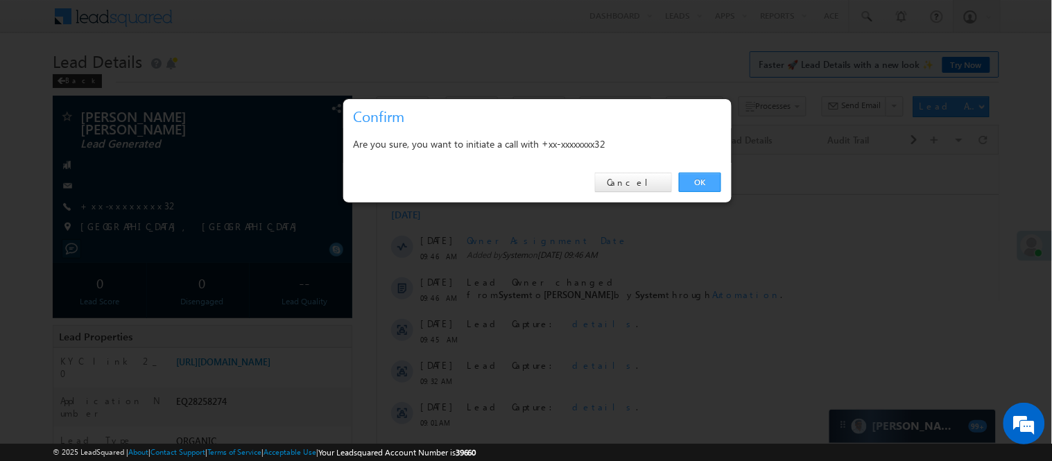
click at [699, 189] on link "OK" at bounding box center [700, 182] width 42 height 19
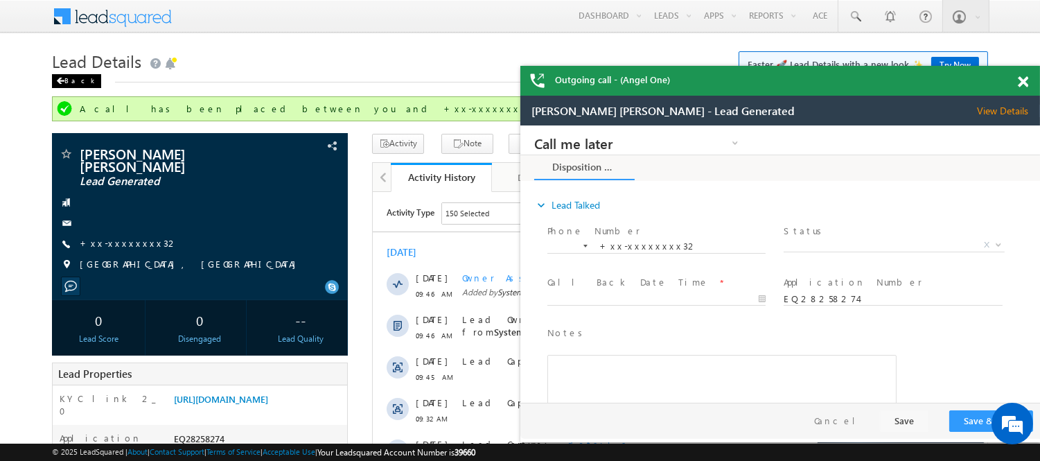
click at [71, 78] on div "Back" at bounding box center [76, 81] width 49 height 14
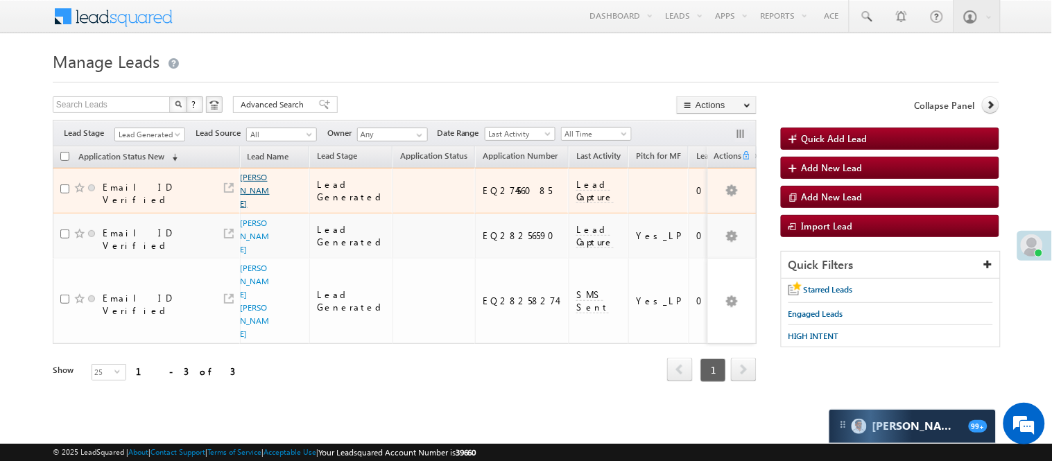
click at [251, 179] on link "[PERSON_NAME]" at bounding box center [255, 190] width 29 height 37
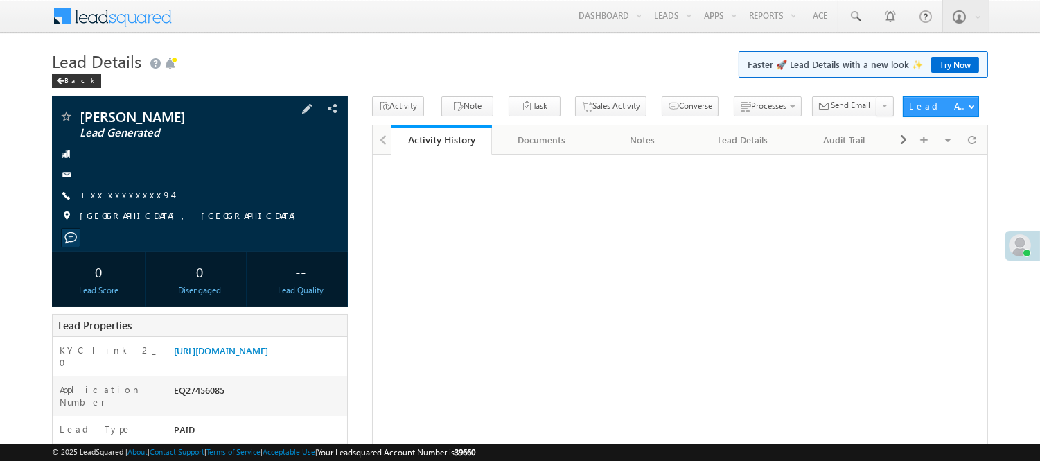
click at [114, 188] on div "Ravinder Singh Lead Generated +xx-xxxxxxxx94" at bounding box center [200, 170] width 282 height 121
click at [105, 200] on link "+xx-xxxxxxxx94" at bounding box center [126, 195] width 93 height 12
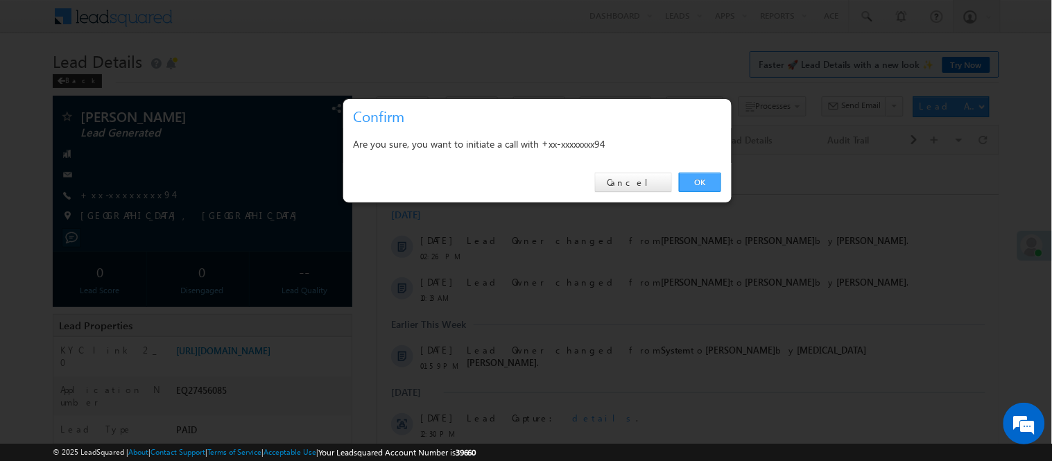
click at [688, 186] on link "OK" at bounding box center [700, 182] width 42 height 19
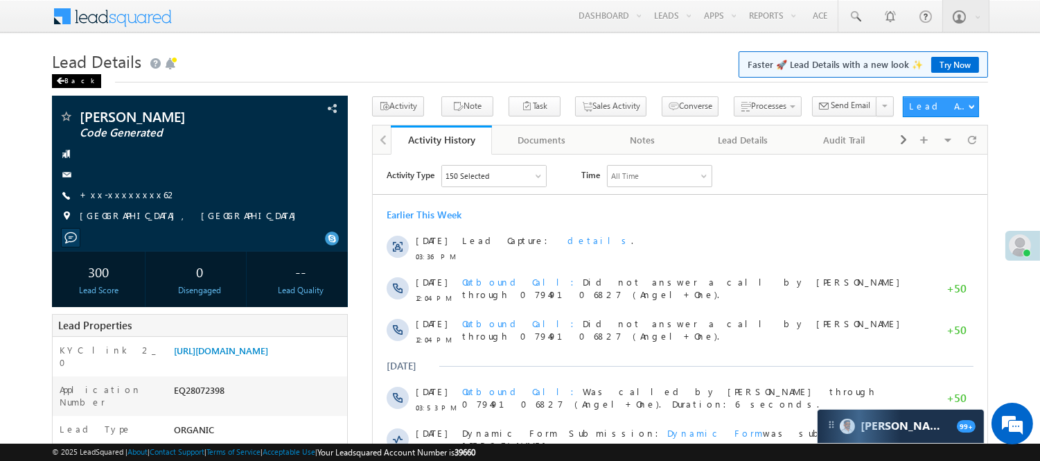
click at [80, 74] on div "Back" at bounding box center [76, 81] width 49 height 14
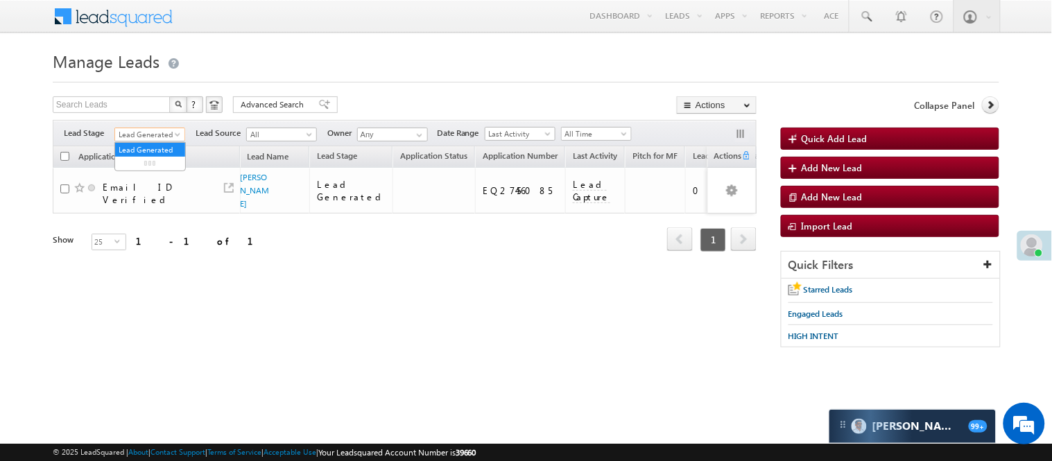
click at [162, 128] on span "Lead Generated" at bounding box center [148, 134] width 66 height 12
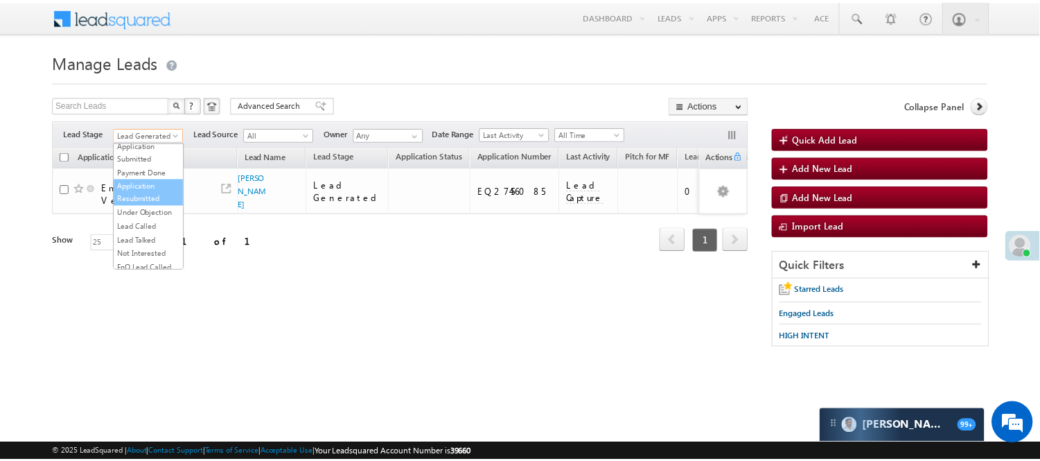
scroll to position [344, 0]
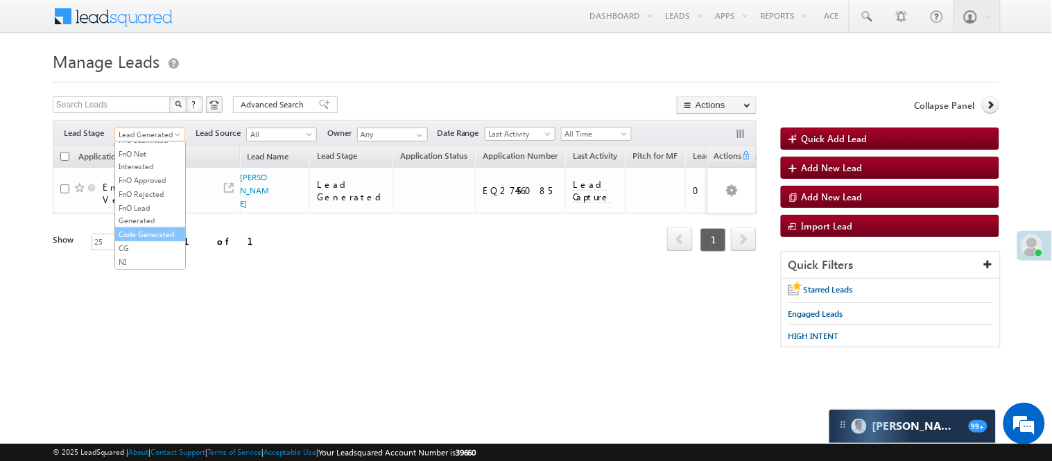
click at [137, 229] on link "Code Generated" at bounding box center [150, 234] width 70 height 12
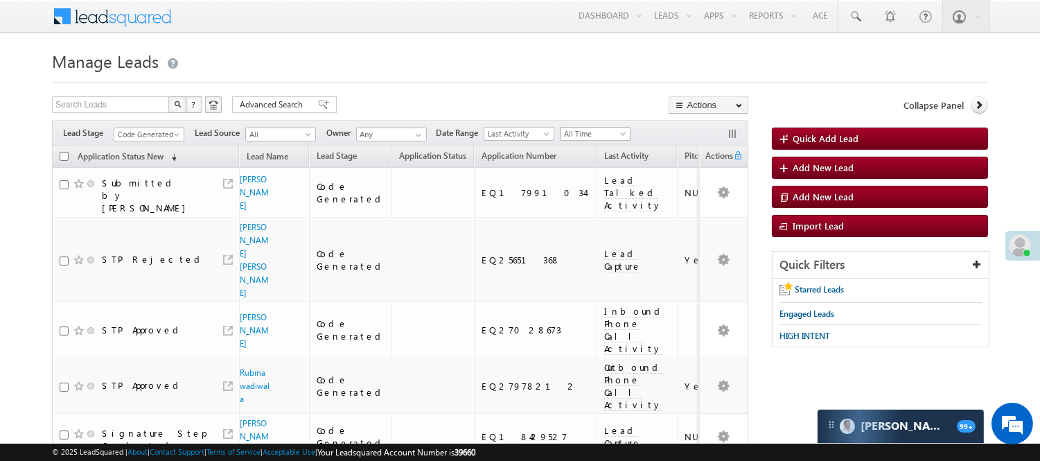
click at [591, 132] on span "All Time" at bounding box center [594, 134] width 66 height 12
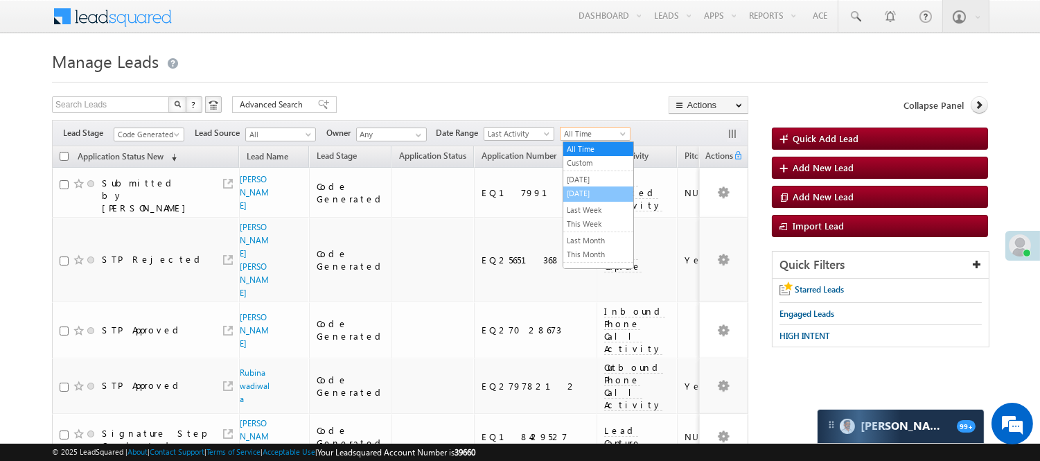
click at [581, 195] on link "[DATE]" at bounding box center [599, 193] width 70 height 12
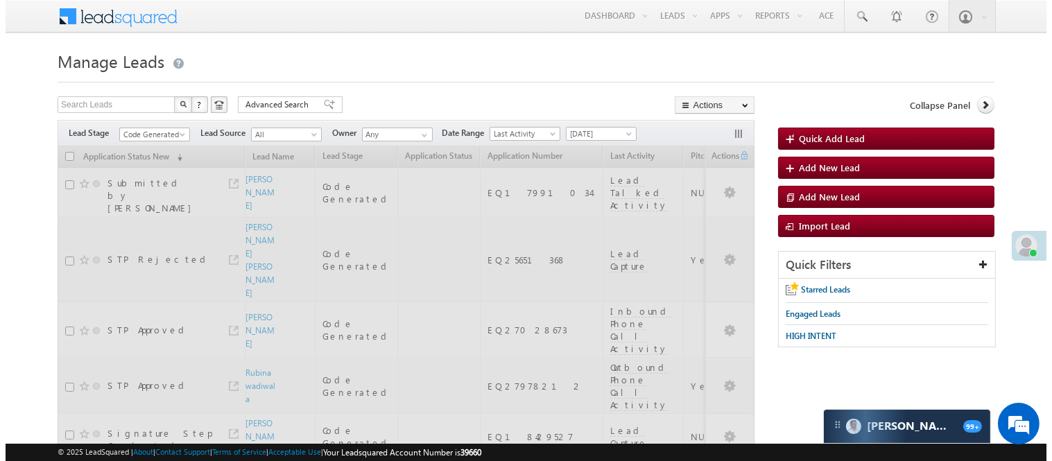
scroll to position [0, 0]
